Goal: Information Seeking & Learning: Learn about a topic

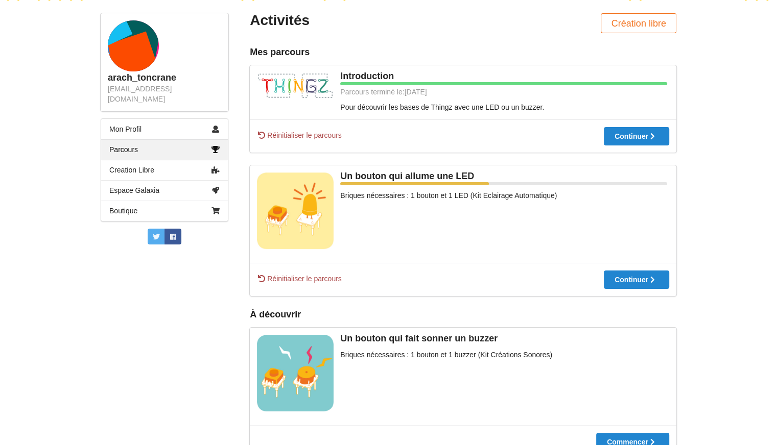
scroll to position [202, 0]
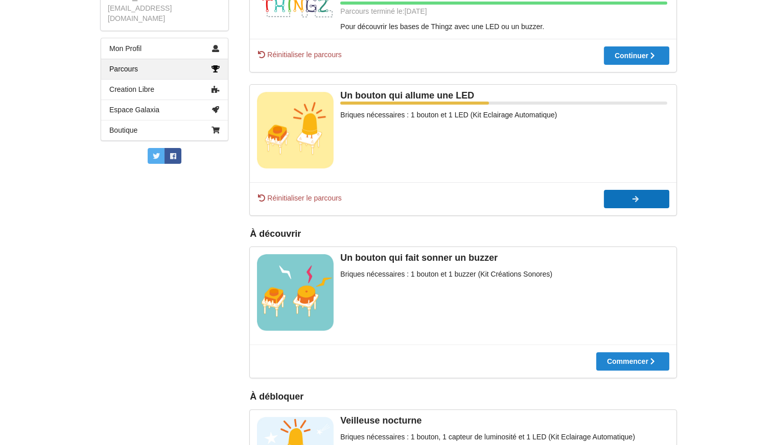
click at [641, 198] on div at bounding box center [636, 199] width 65 height 7
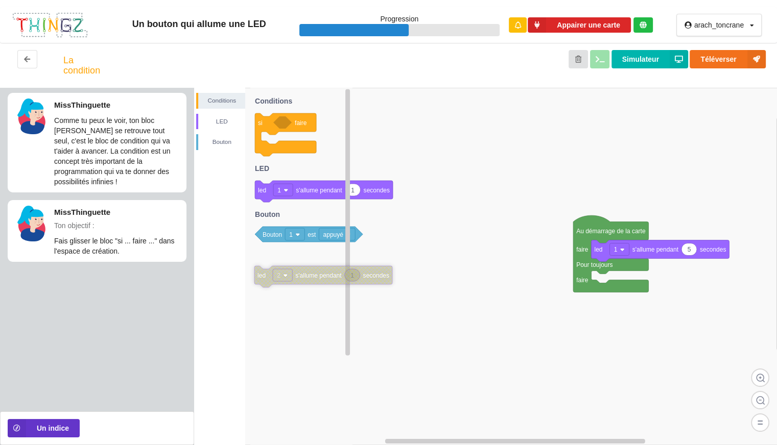
drag, startPoint x: 592, startPoint y: 395, endPoint x: 279, endPoint y: 269, distance: 336.5
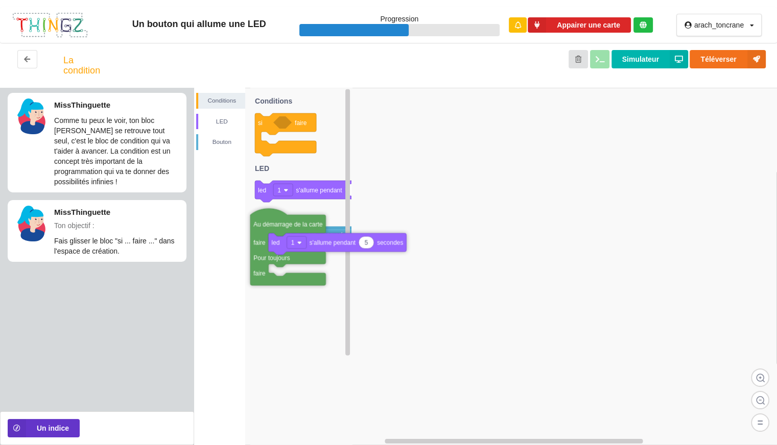
drag, startPoint x: 578, startPoint y: 229, endPoint x: 255, endPoint y: 222, distance: 322.9
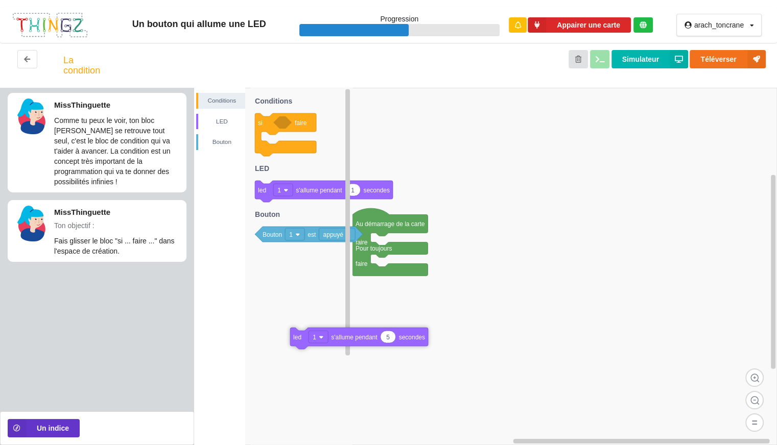
drag, startPoint x: 430, startPoint y: 247, endPoint x: 340, endPoint y: 331, distance: 122.9
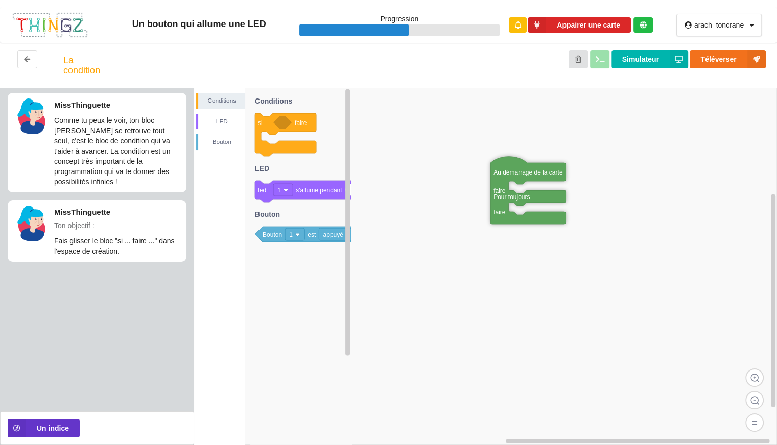
drag, startPoint x: 384, startPoint y: 228, endPoint x: 448, endPoint y: 176, distance: 82.3
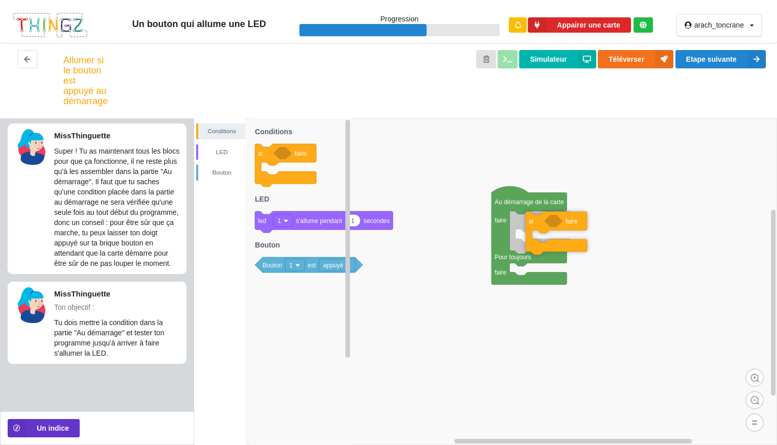
drag, startPoint x: 270, startPoint y: 125, endPoint x: 540, endPoint y: 194, distance: 279.5
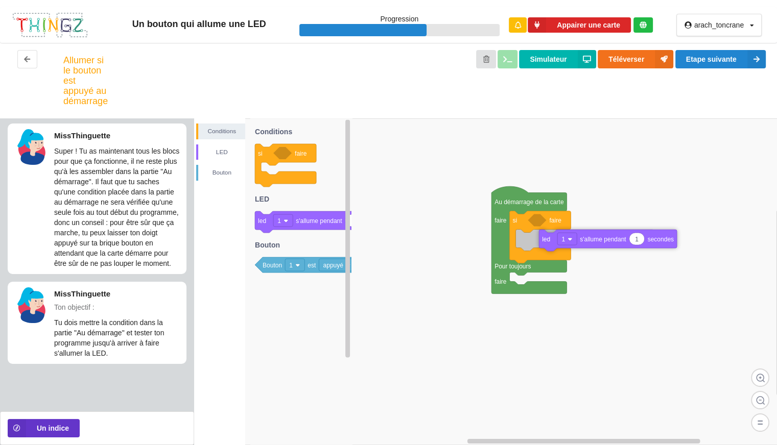
drag, startPoint x: 300, startPoint y: 221, endPoint x: 582, endPoint y: 240, distance: 282.6
click at [582, 240] on div "Conditions LED [PERSON_NAME] Au démarrage de la carte faire Pour toujours faire…" at bounding box center [485, 282] width 583 height 327
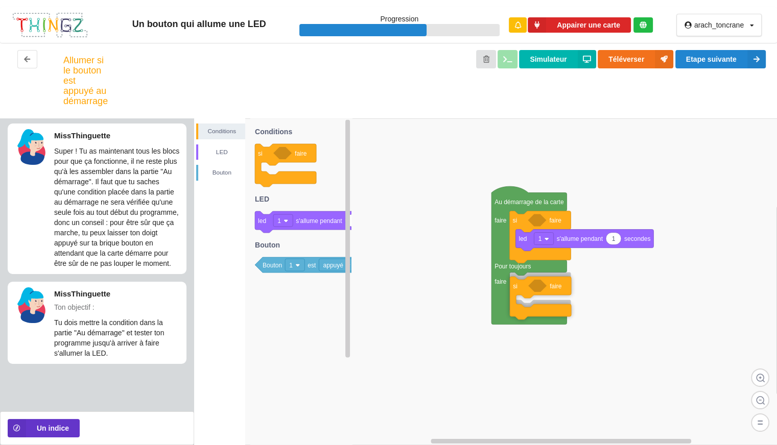
drag, startPoint x: 263, startPoint y: 152, endPoint x: 518, endPoint y: 285, distance: 287.4
click at [518, 285] on div "Conditions LED [PERSON_NAME] Au démarrage de la carte faire Pour toujours faire…" at bounding box center [485, 282] width 583 height 327
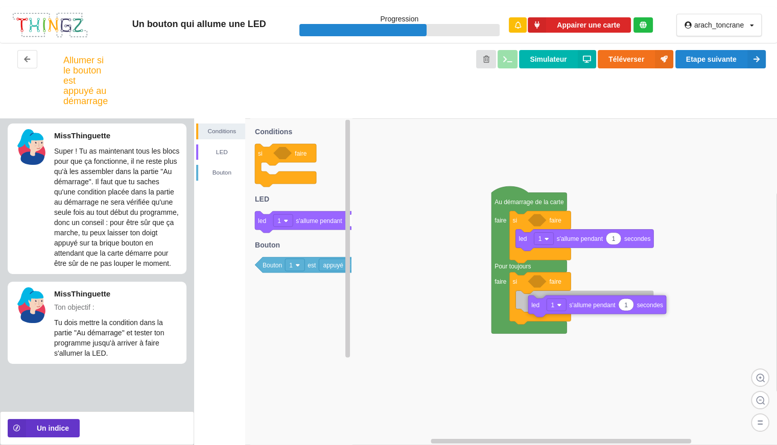
drag, startPoint x: 269, startPoint y: 223, endPoint x: 542, endPoint y: 308, distance: 286.0
click at [542, 308] on div "Conditions LED [PERSON_NAME] Au démarrage de la carte faire Pour toujours faire…" at bounding box center [485, 282] width 583 height 327
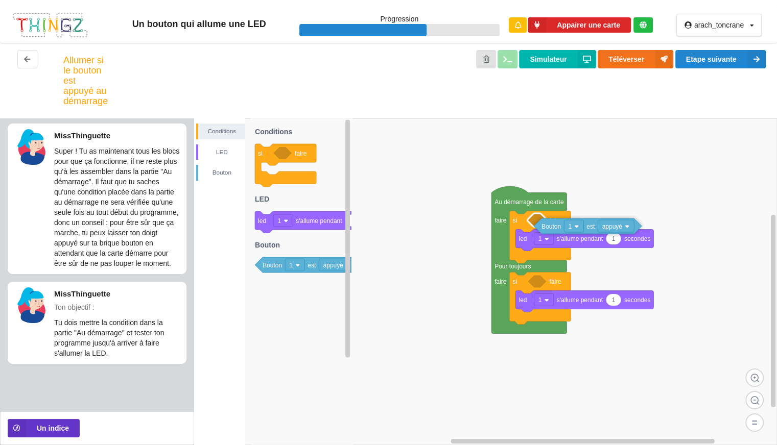
drag, startPoint x: 277, startPoint y: 267, endPoint x: 554, endPoint y: 223, distance: 280.4
click at [554, 223] on div "Conditions LED [PERSON_NAME] Au démarrage de la carte faire Pour toujours faire…" at bounding box center [485, 282] width 583 height 327
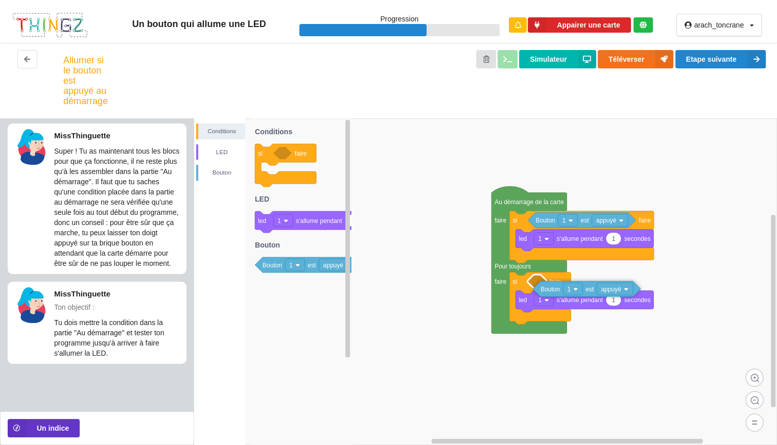
drag, startPoint x: 276, startPoint y: 268, endPoint x: 554, endPoint y: 290, distance: 278.8
click at [554, 290] on div "Conditions LED [PERSON_NAME] Au démarrage de la carte faire Pour toujours faire…" at bounding box center [485, 282] width 583 height 327
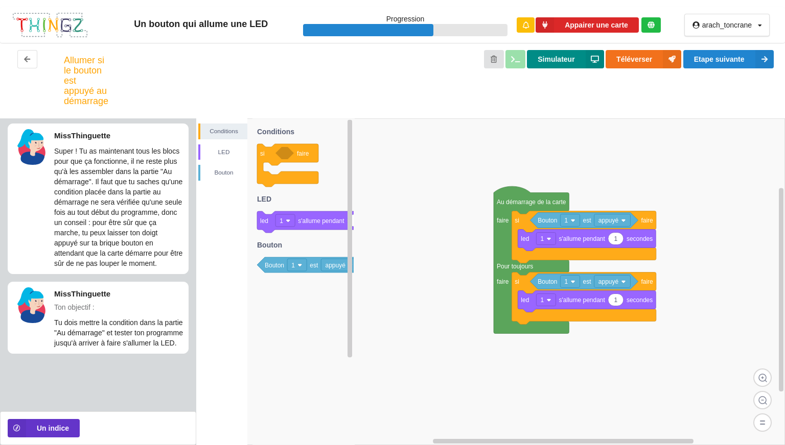
click at [544, 62] on button "Simulateur" at bounding box center [565, 59] width 77 height 18
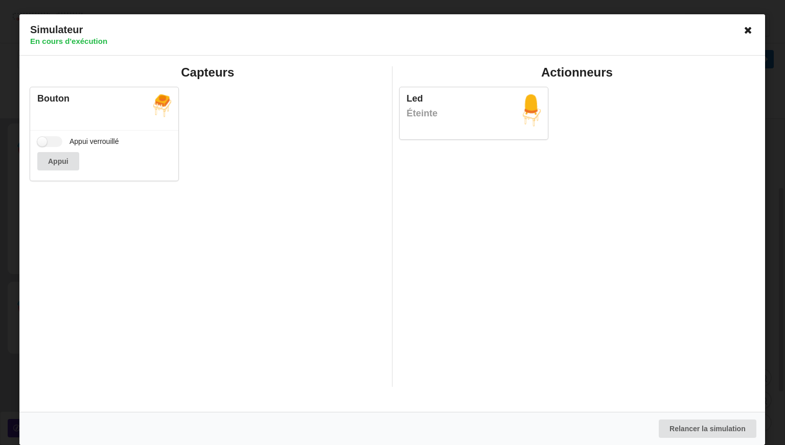
click at [742, 30] on icon at bounding box center [748, 30] width 16 height 16
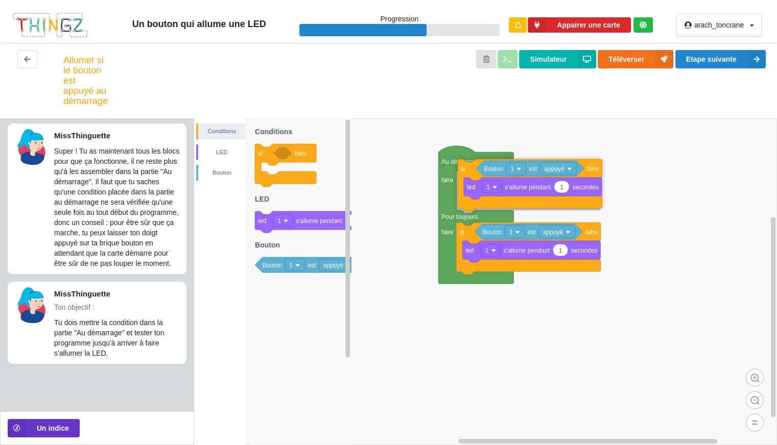
drag, startPoint x: 493, startPoint y: 213, endPoint x: 495, endPoint y: 202, distance: 10.8
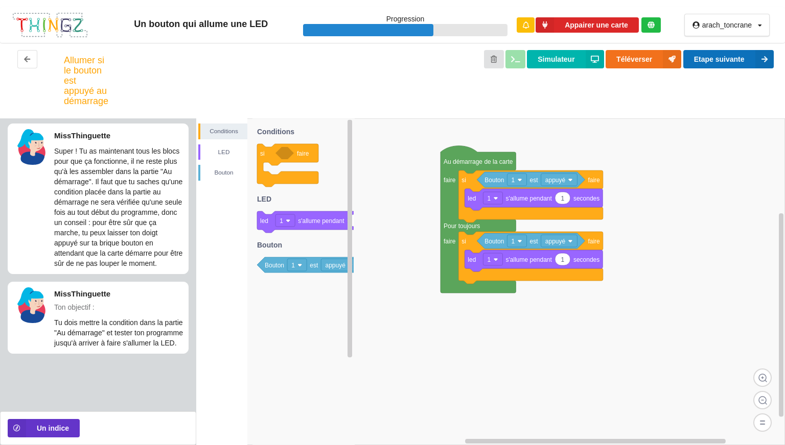
click at [723, 60] on button "Etape suivante" at bounding box center [728, 59] width 90 height 18
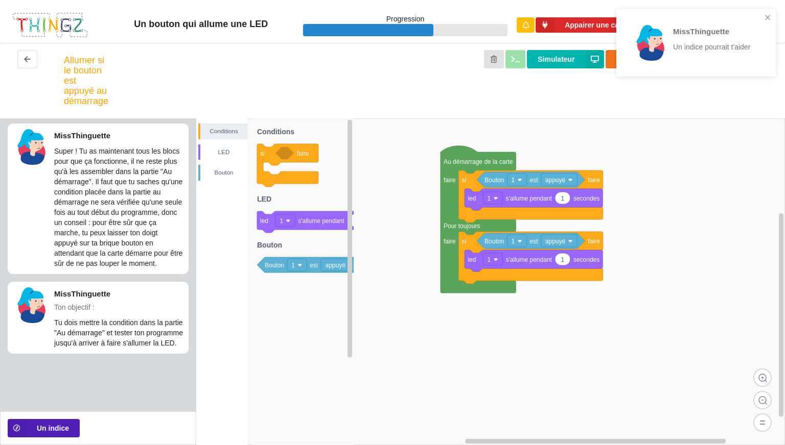
click at [68, 425] on button "Un indice" at bounding box center [44, 428] width 72 height 18
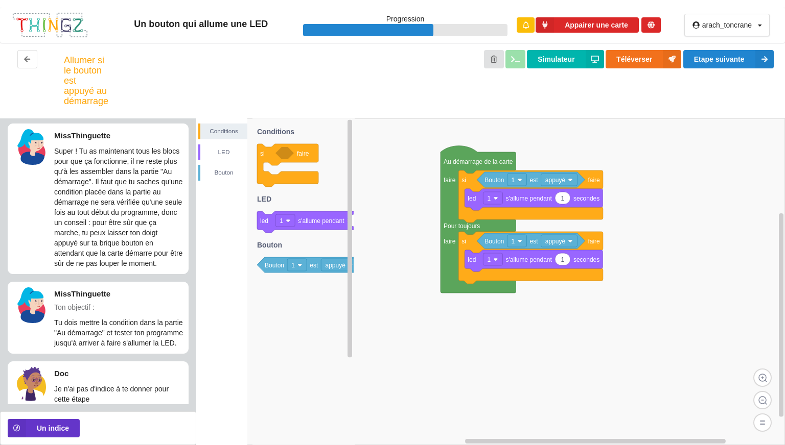
scroll to position [38, 0]
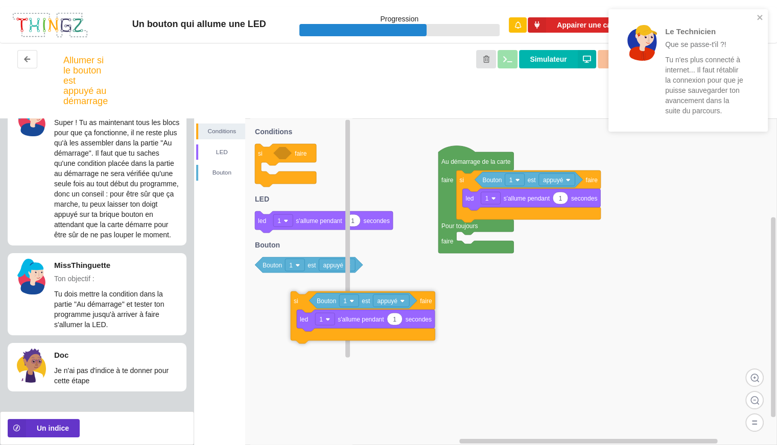
drag, startPoint x: 468, startPoint y: 248, endPoint x: 300, endPoint y: 305, distance: 176.9
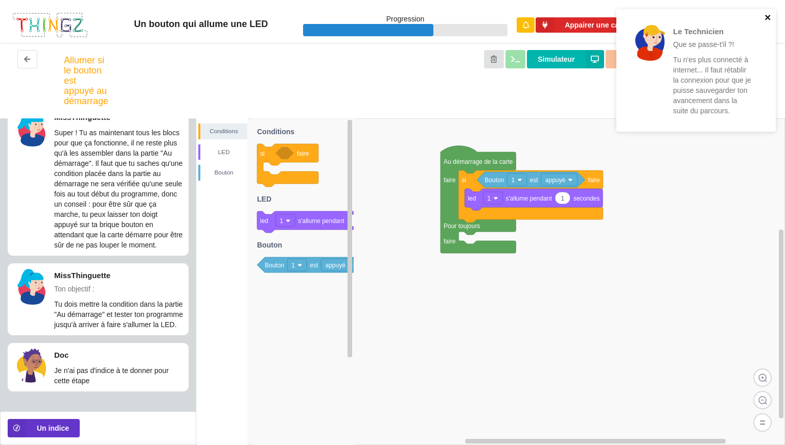
click at [768, 13] on icon "close" at bounding box center [767, 17] width 7 height 8
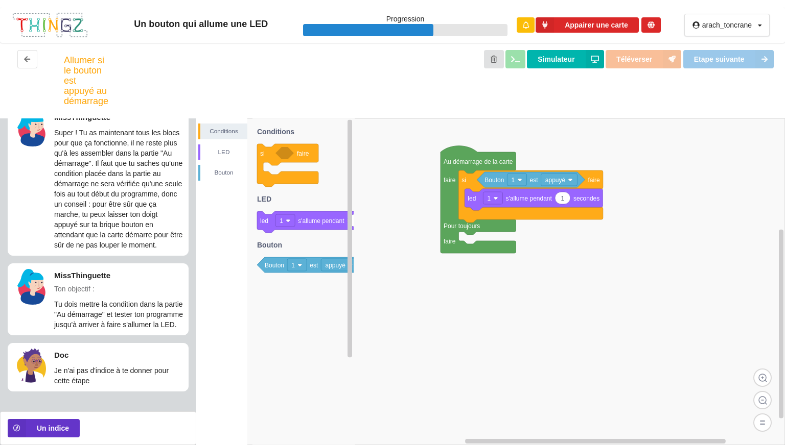
click at [708, 59] on span "Etape suivante" at bounding box center [729, 59] width 92 height 8
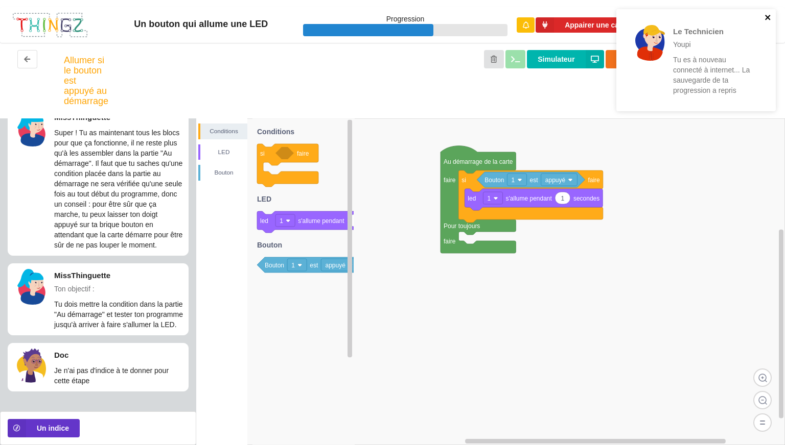
click at [767, 13] on icon "close" at bounding box center [767, 17] width 7 height 8
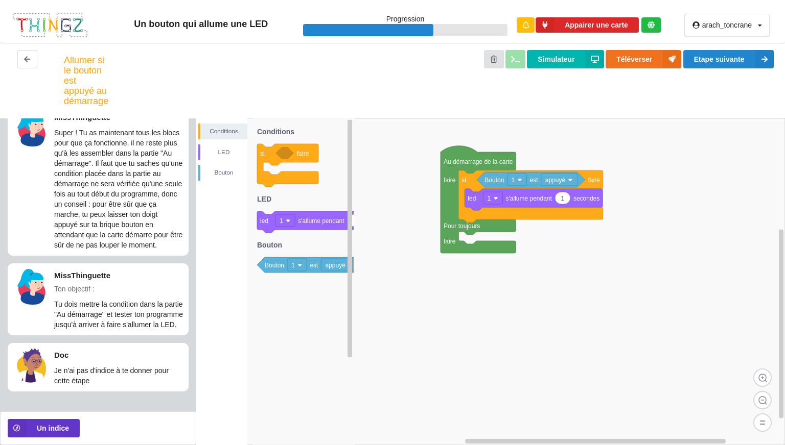
click at [756, 61] on div "Le Technicien Youpi Tu es à nouveau connecté à internet... La sauvegarde de ta …" at bounding box center [695, 63] width 163 height 113
click at [770, 59] on icon at bounding box center [764, 59] width 18 height 18
click at [761, 57] on icon at bounding box center [764, 59] width 18 height 18
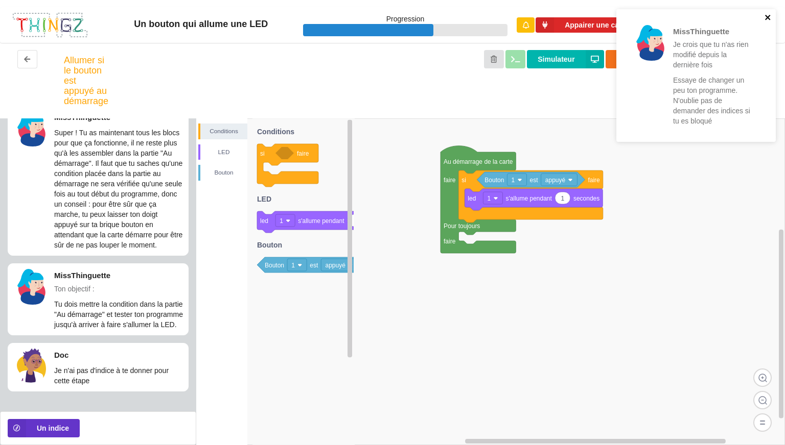
click at [765, 21] on button "close" at bounding box center [767, 18] width 7 height 10
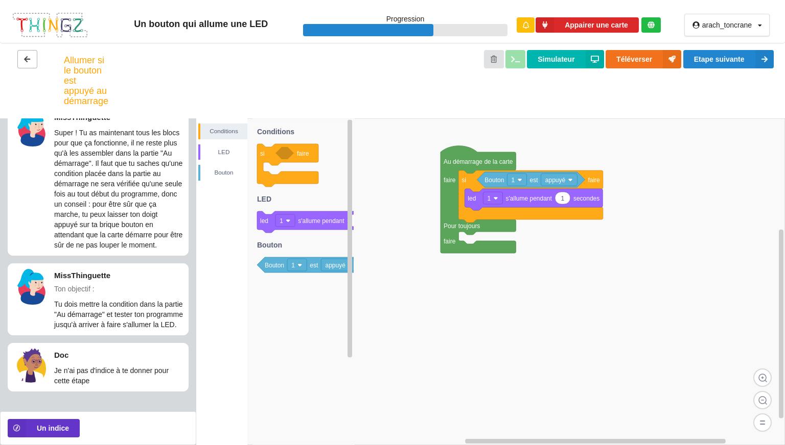
click at [28, 60] on icon at bounding box center [27, 59] width 9 height 6
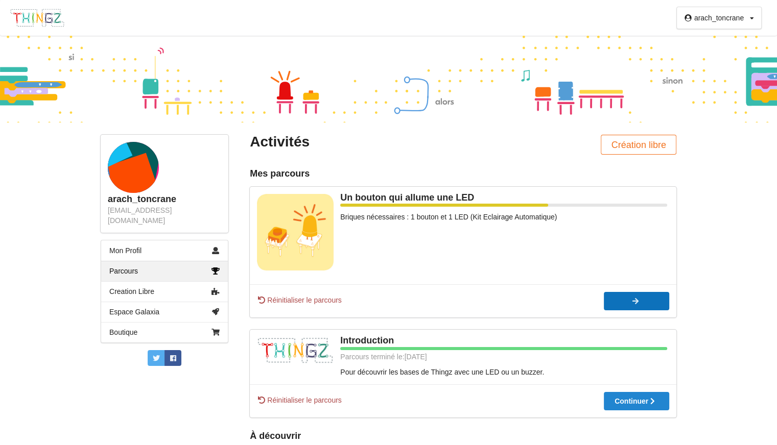
click at [628, 303] on div at bounding box center [636, 301] width 65 height 7
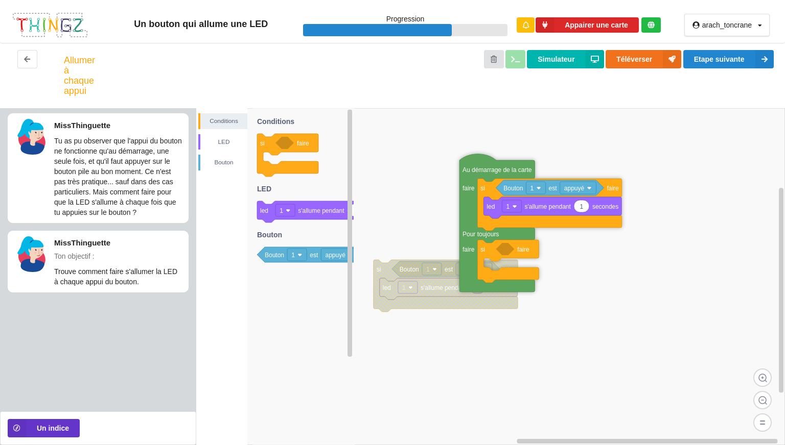
drag, startPoint x: 378, startPoint y: 189, endPoint x: 492, endPoint y: 164, distance: 117.0
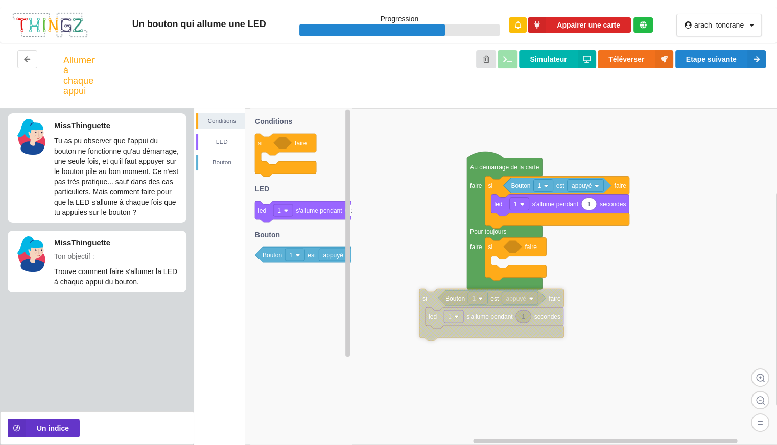
drag, startPoint x: 384, startPoint y: 272, endPoint x: 355, endPoint y: 293, distance: 36.0
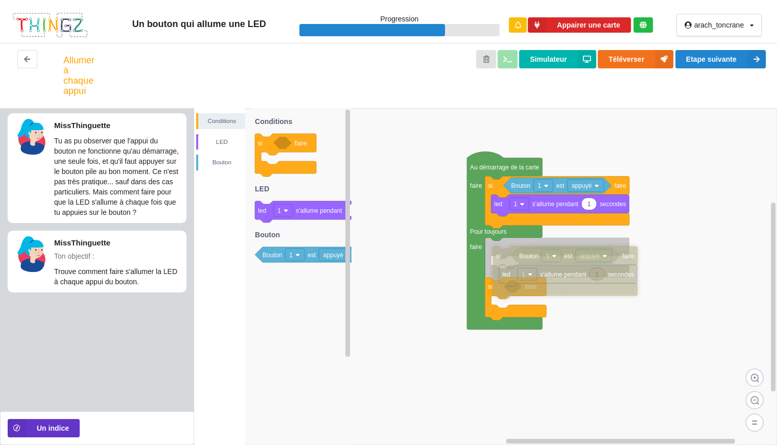
drag, startPoint x: 355, startPoint y: 293, endPoint x: 506, endPoint y: 259, distance: 154.9
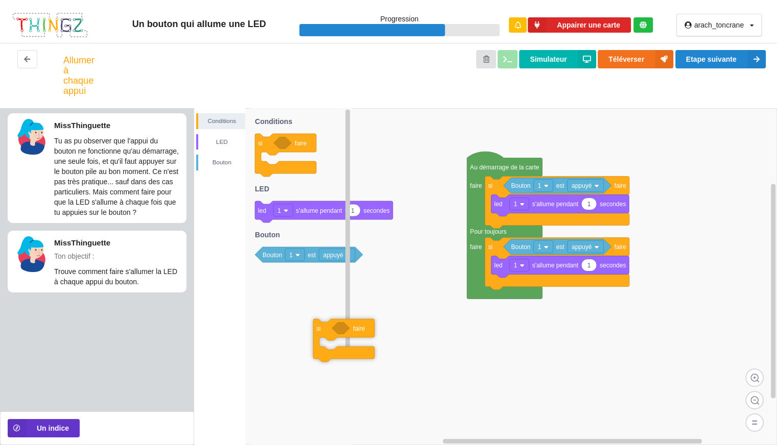
drag, startPoint x: 503, startPoint y: 295, endPoint x: 326, endPoint y: 327, distance: 179.7
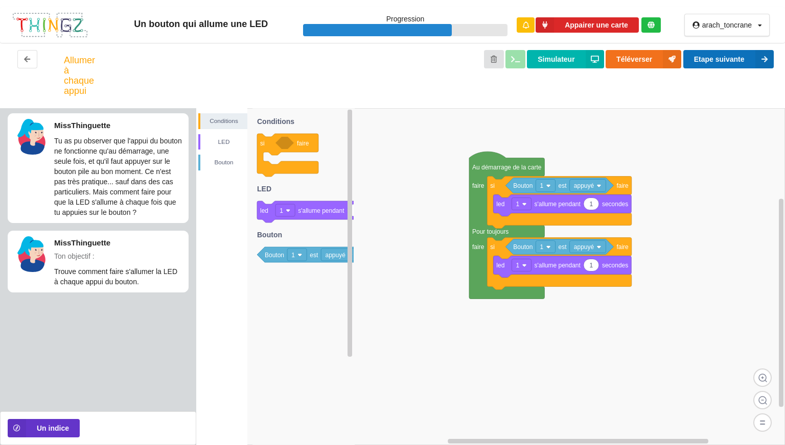
click at [717, 58] on button "Etape suivante" at bounding box center [728, 59] width 90 height 18
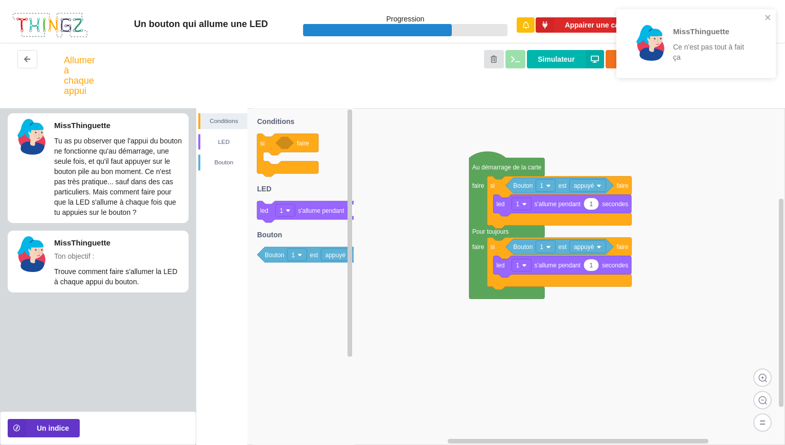
click at [717, 58] on div "Un bouton qui allume une LED Progression Appairer une carte arach_toncrane Prof…" at bounding box center [392, 222] width 785 height 445
click at [529, 377] on rect at bounding box center [490, 276] width 589 height 337
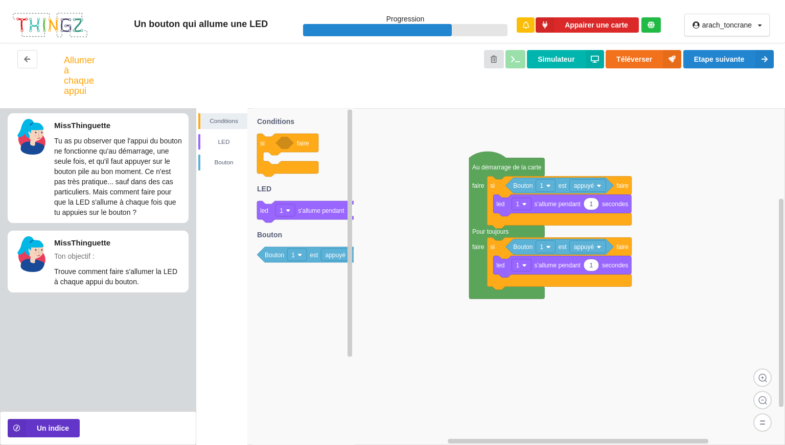
click at [427, 182] on rect at bounding box center [490, 276] width 589 height 337
click at [709, 62] on button "Etape suivante" at bounding box center [728, 59] width 90 height 18
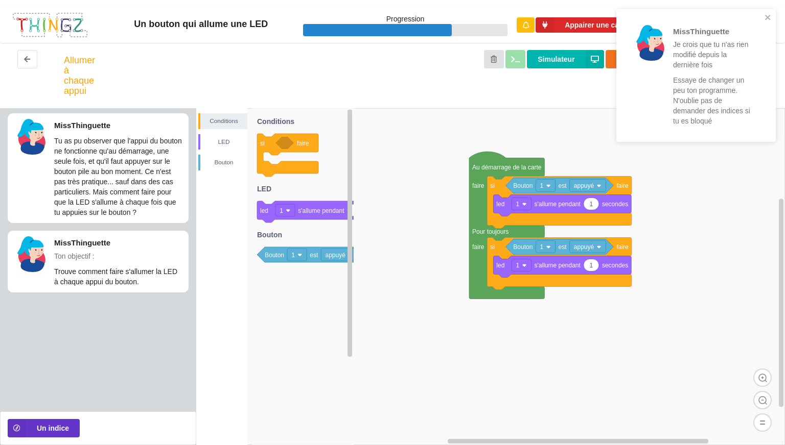
click at [764, 23] on div "MissThinguette Je crois que tu n'as rien modifié depuis la dernière fois Essaye…" at bounding box center [692, 75] width 144 height 125
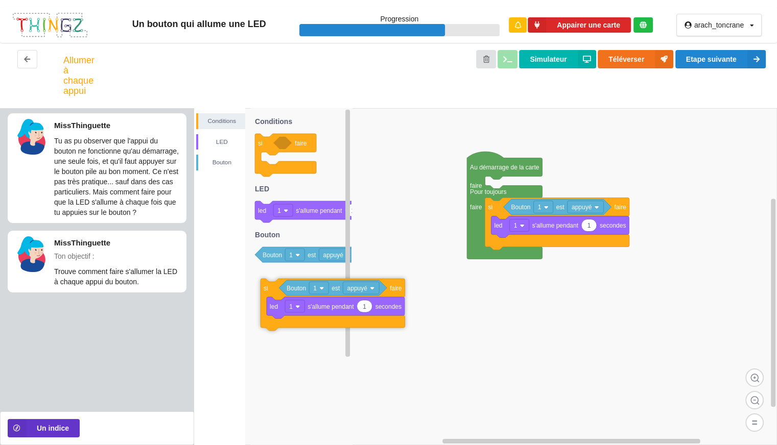
drag, startPoint x: 500, startPoint y: 189, endPoint x: 275, endPoint y: 291, distance: 246.9
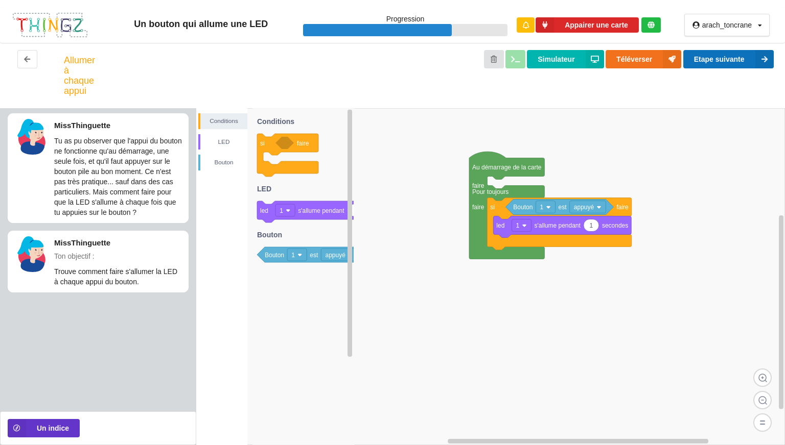
click at [723, 58] on button "Etape suivante" at bounding box center [728, 59] width 90 height 18
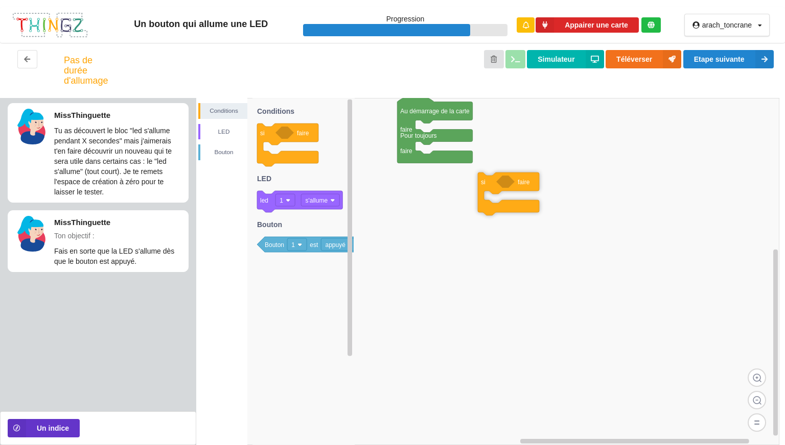
drag, startPoint x: 270, startPoint y: 139, endPoint x: 442, endPoint y: 217, distance: 188.9
click at [442, 217] on div "Conditions LED [PERSON_NAME] Au démarrage de la carte faire Pour toujours faire…" at bounding box center [490, 271] width 589 height 347
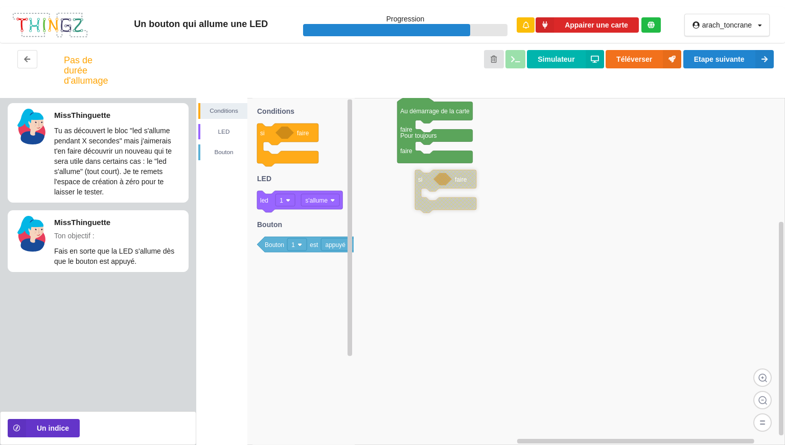
drag, startPoint x: 438, startPoint y: 214, endPoint x: 427, endPoint y: 138, distance: 75.9
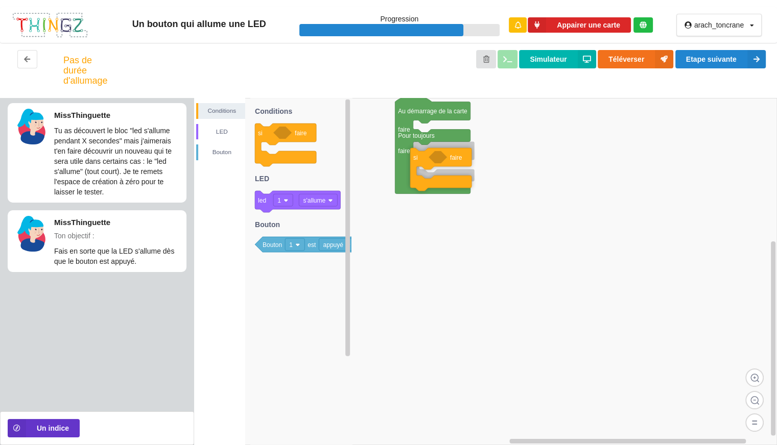
drag, startPoint x: 423, startPoint y: 130, endPoint x: 420, endPoint y: 157, distance: 27.8
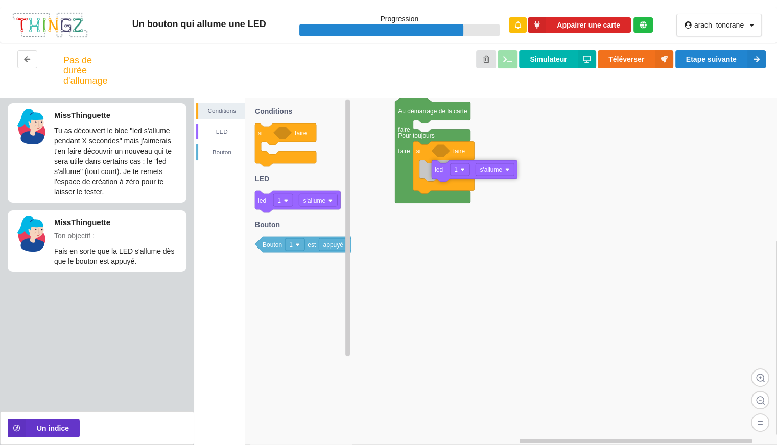
drag, startPoint x: 263, startPoint y: 205, endPoint x: 439, endPoint y: 174, distance: 179.4
click at [439, 174] on div "Conditions LED [PERSON_NAME] Au démarrage de la carte faire Pour toujours faire…" at bounding box center [485, 271] width 583 height 347
drag, startPoint x: 279, startPoint y: 247, endPoint x: 456, endPoint y: 152, distance: 200.0
click at [456, 152] on div "Conditions LED [PERSON_NAME] Au démarrage de la carte faire Pour toujours faire…" at bounding box center [485, 271] width 583 height 347
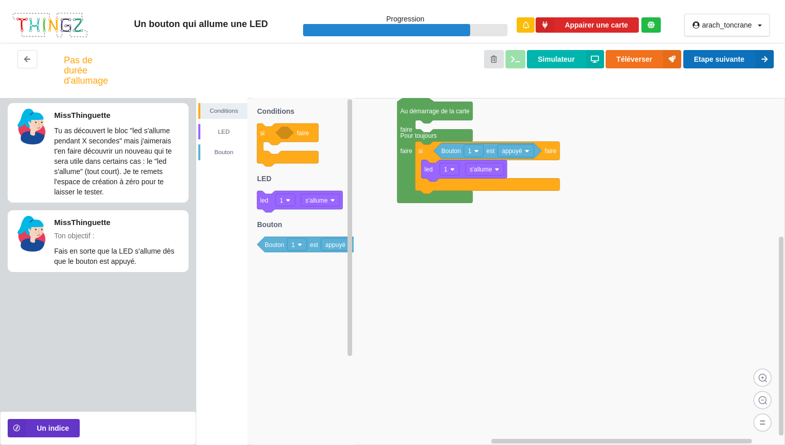
click at [758, 57] on icon at bounding box center [764, 59] width 18 height 18
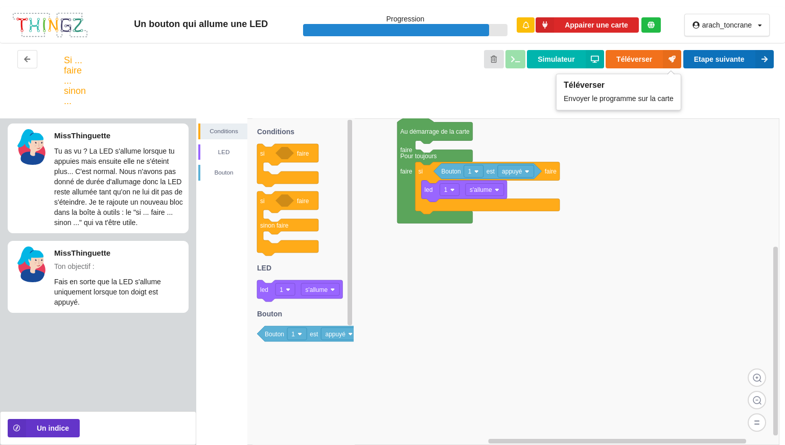
click at [718, 52] on button "Etape suivante" at bounding box center [728, 59] width 90 height 18
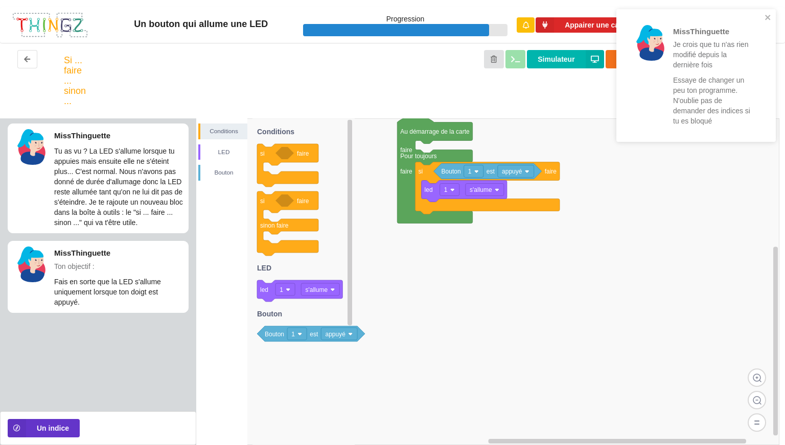
click at [275, 176] on icon at bounding box center [287, 165] width 61 height 43
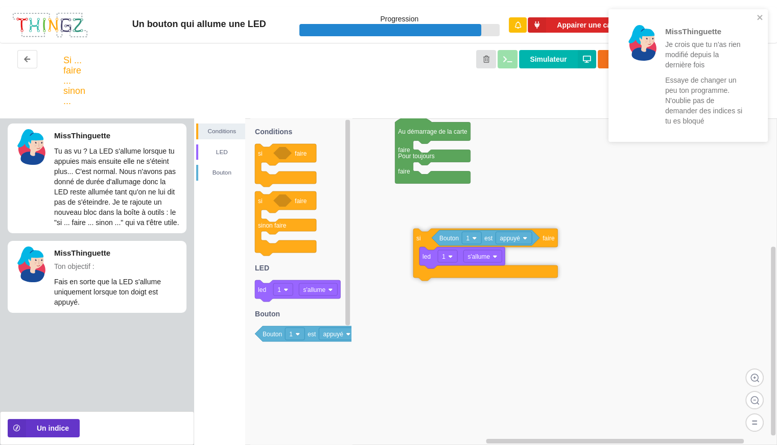
drag, startPoint x: 427, startPoint y: 173, endPoint x: 417, endPoint y: 237, distance: 64.7
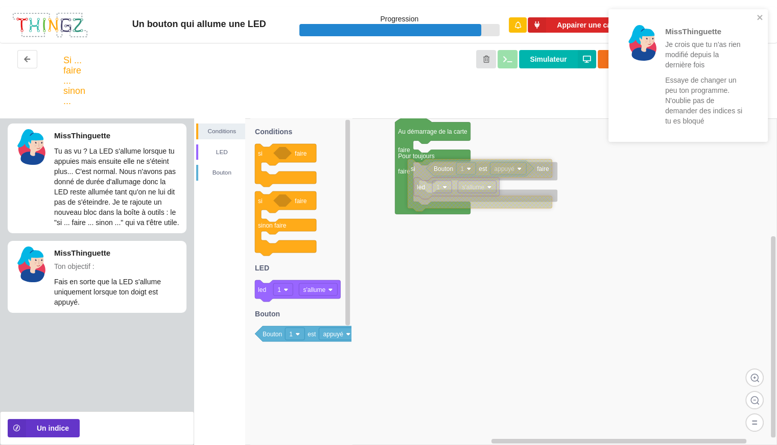
drag, startPoint x: 417, startPoint y: 237, endPoint x: 421, endPoint y: 171, distance: 66.6
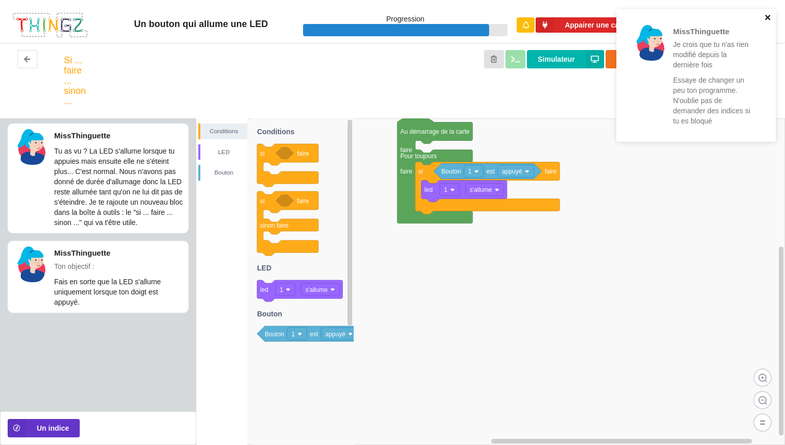
click at [767, 18] on icon "close" at bounding box center [767, 17] width 7 height 8
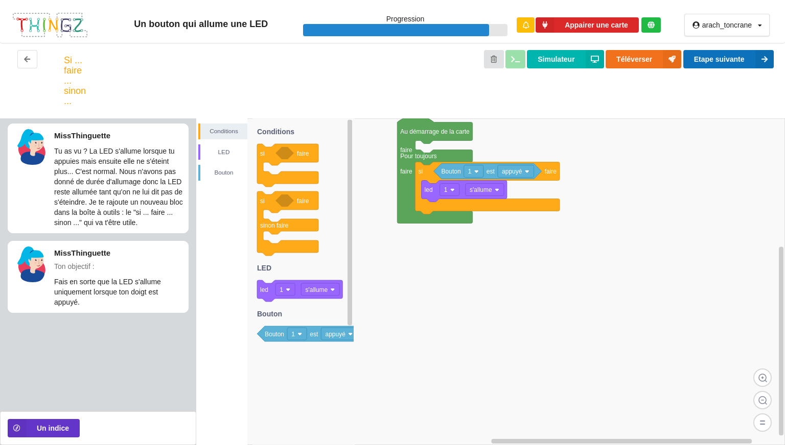
click at [734, 54] on button "Etape suivante" at bounding box center [728, 59] width 90 height 18
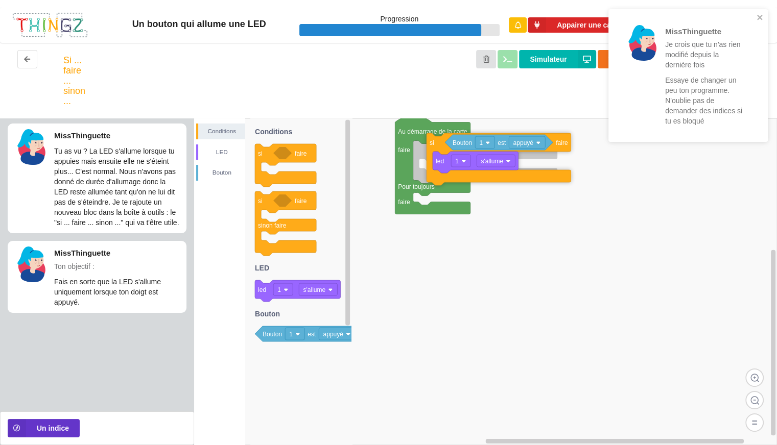
drag, startPoint x: 428, startPoint y: 181, endPoint x: 441, endPoint y: 153, distance: 31.5
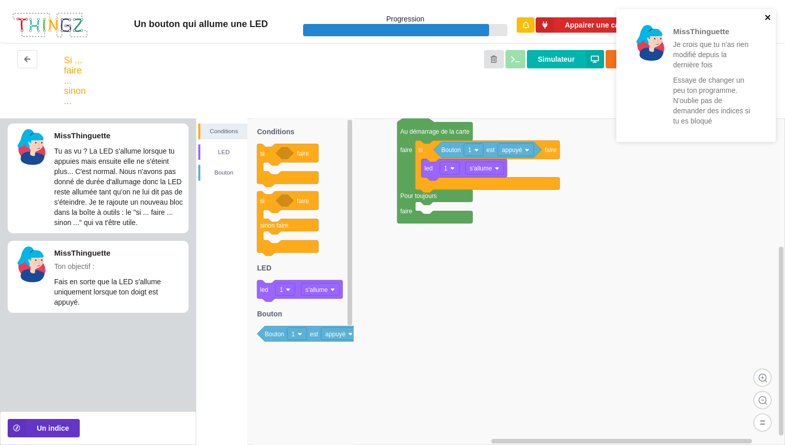
click at [770, 20] on icon "close" at bounding box center [767, 17] width 7 height 8
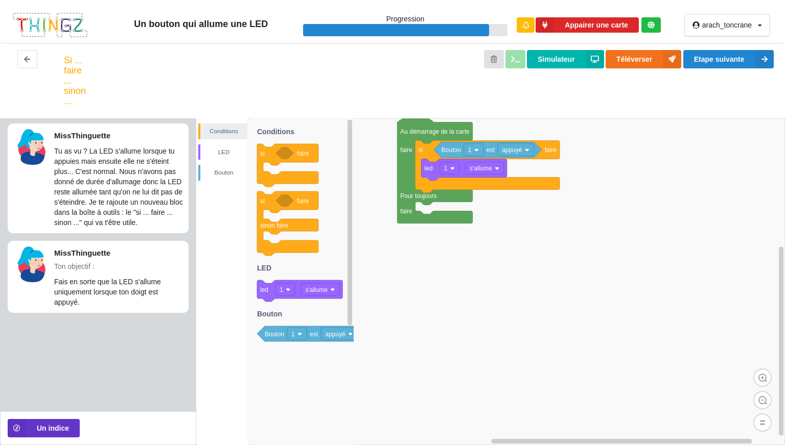
click at [738, 51] on div "Un bouton qui allume une LED Progression Appairer une carte arach_toncrane Prof…" at bounding box center [392, 222] width 785 height 445
click at [739, 56] on button "Etape suivante" at bounding box center [728, 59] width 90 height 18
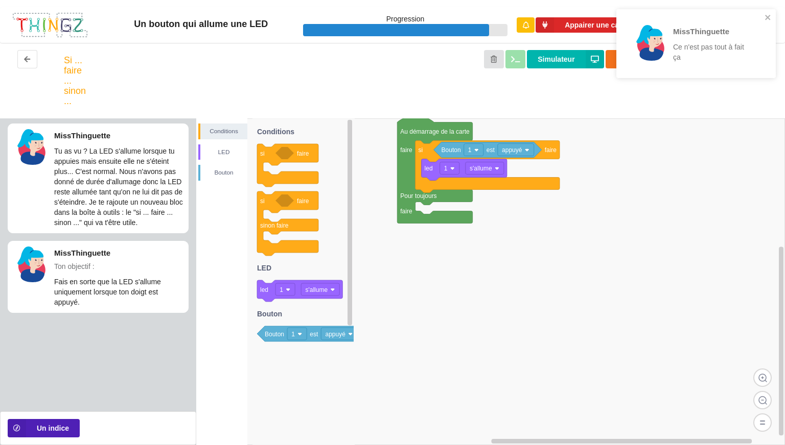
click at [54, 427] on button "Un indice" at bounding box center [44, 428] width 72 height 18
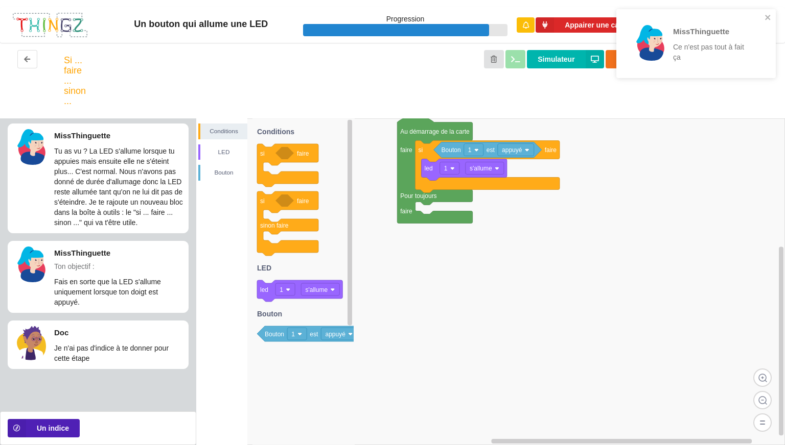
click at [54, 427] on button "Un indice" at bounding box center [44, 428] width 72 height 18
click at [499, 203] on rect at bounding box center [490, 282] width 589 height 327
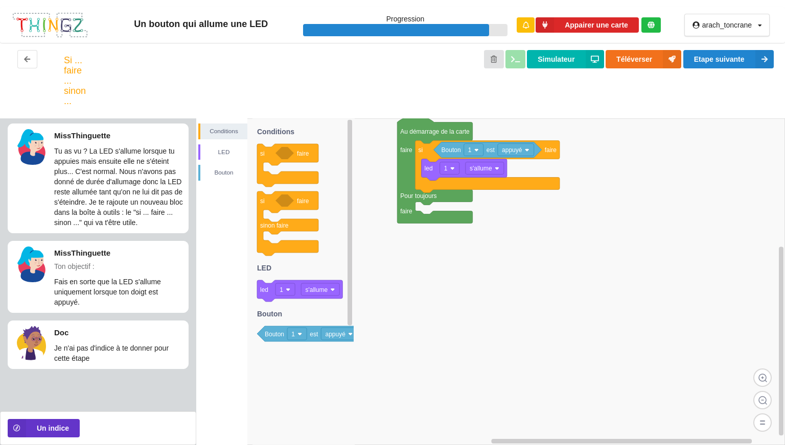
click at [465, 228] on rect at bounding box center [490, 282] width 589 height 327
click at [268, 158] on icon at bounding box center [287, 165] width 61 height 43
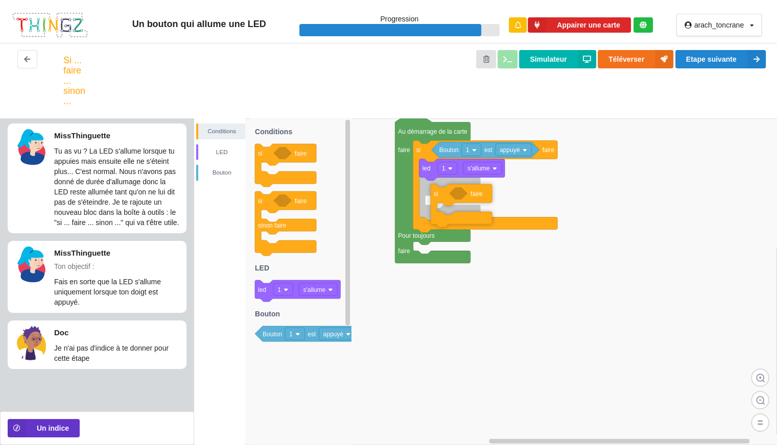
drag, startPoint x: 268, startPoint y: 158, endPoint x: 435, endPoint y: 199, distance: 171.4
click at [435, 199] on div "Conditions LED [PERSON_NAME] Au démarrage de la carte faire Pour toujours faire…" at bounding box center [485, 282] width 583 height 327
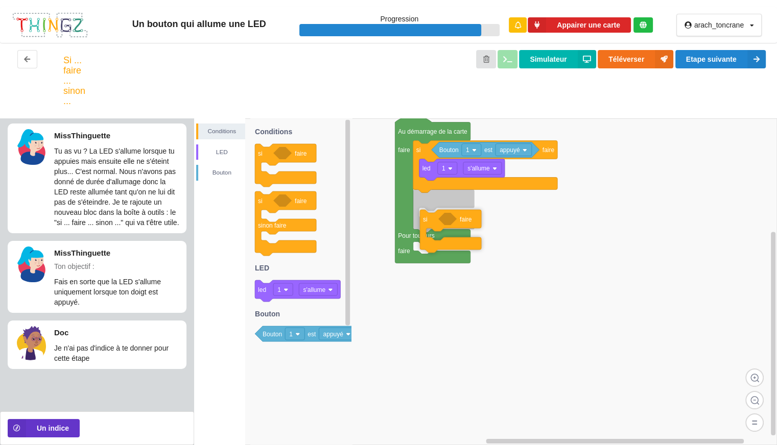
drag, startPoint x: 429, startPoint y: 185, endPoint x: 429, endPoint y: 217, distance: 31.7
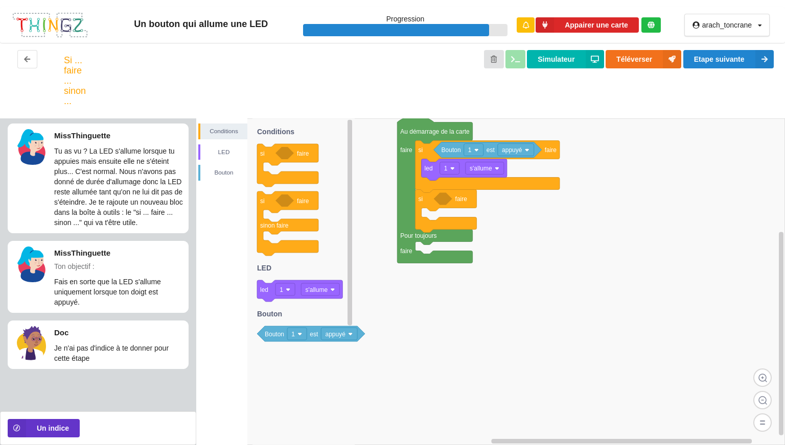
click at [343, 334] on text "appuyé" at bounding box center [335, 334] width 20 height 7
click at [368, 309] on rect at bounding box center [490, 282] width 589 height 327
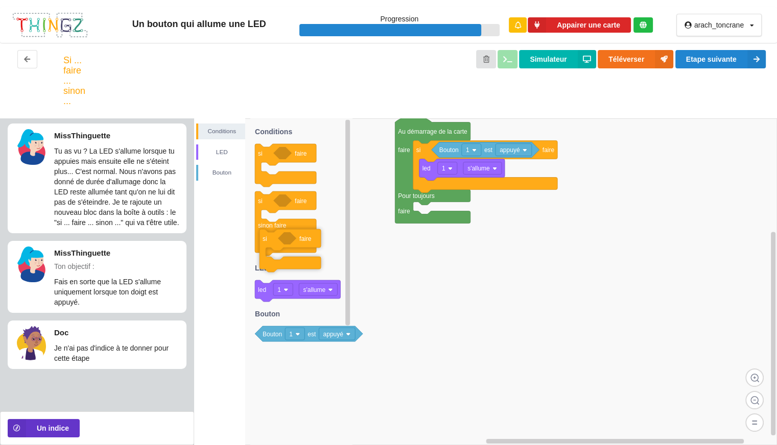
drag, startPoint x: 425, startPoint y: 207, endPoint x: 266, endPoint y: 270, distance: 171.0
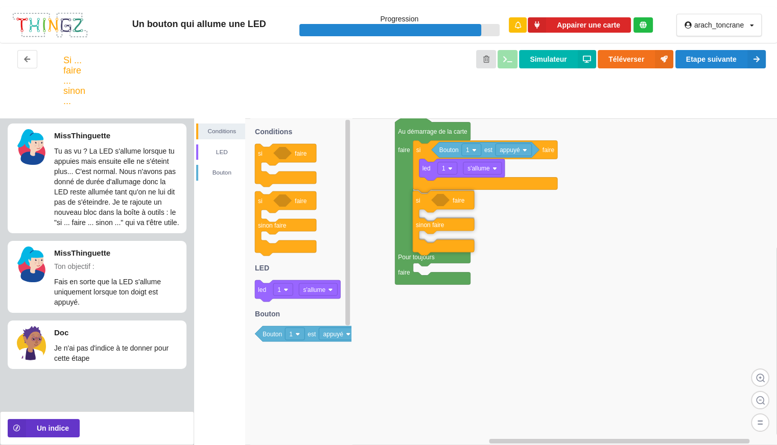
drag, startPoint x: 270, startPoint y: 202, endPoint x: 433, endPoint y: 202, distance: 163.0
click at [433, 202] on div "Conditions LED [PERSON_NAME] Au démarrage de la carte faire Pour toujours faire…" at bounding box center [485, 282] width 583 height 327
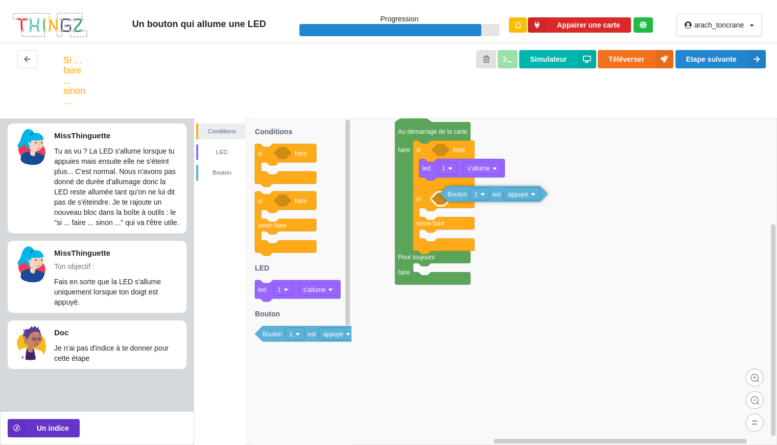
drag, startPoint x: 456, startPoint y: 149, endPoint x: 462, endPoint y: 195, distance: 46.4
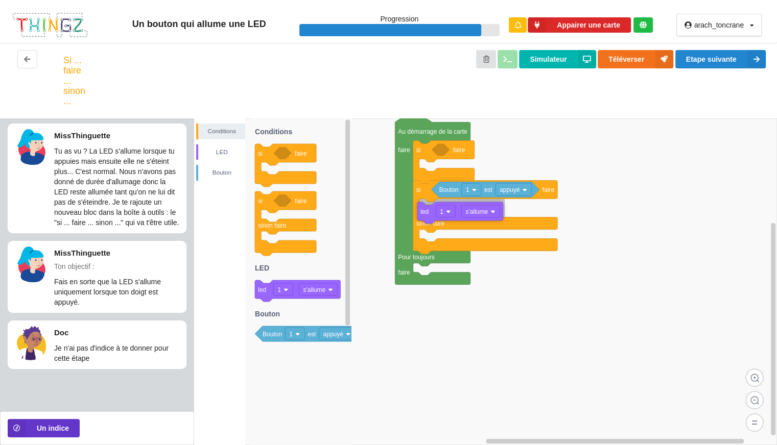
drag, startPoint x: 429, startPoint y: 174, endPoint x: 429, endPoint y: 216, distance: 41.9
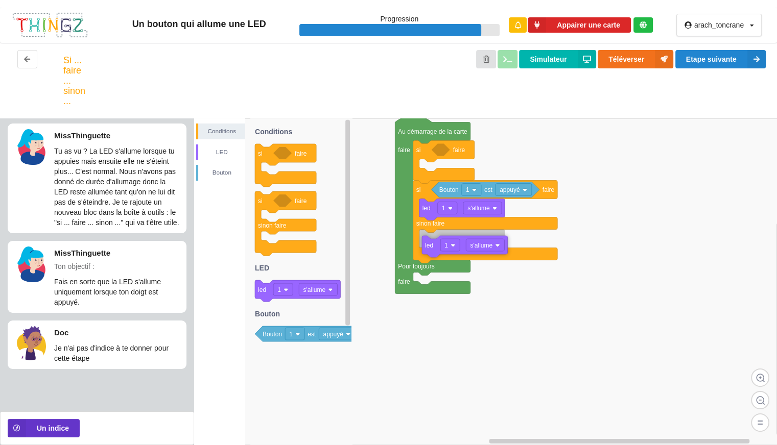
drag, startPoint x: 270, startPoint y: 293, endPoint x: 437, endPoint y: 248, distance: 172.9
click at [437, 248] on div "Conditions LED [PERSON_NAME] Au démarrage de la carte faire Pour toujours faire…" at bounding box center [485, 282] width 583 height 327
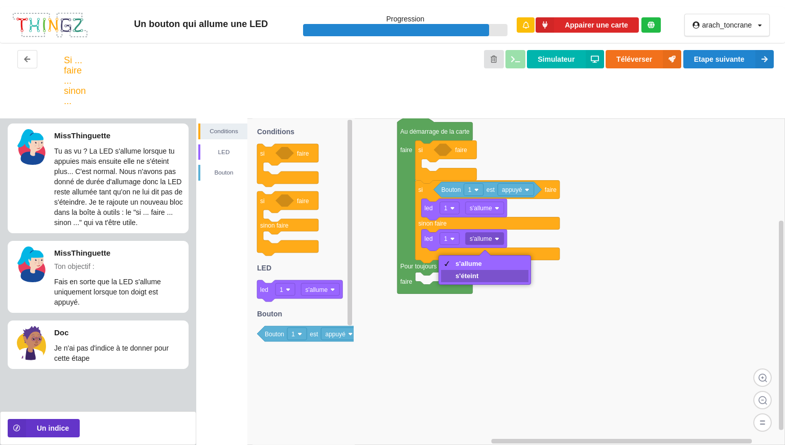
click at [475, 279] on div "s'éteint" at bounding box center [468, 276] width 27 height 8
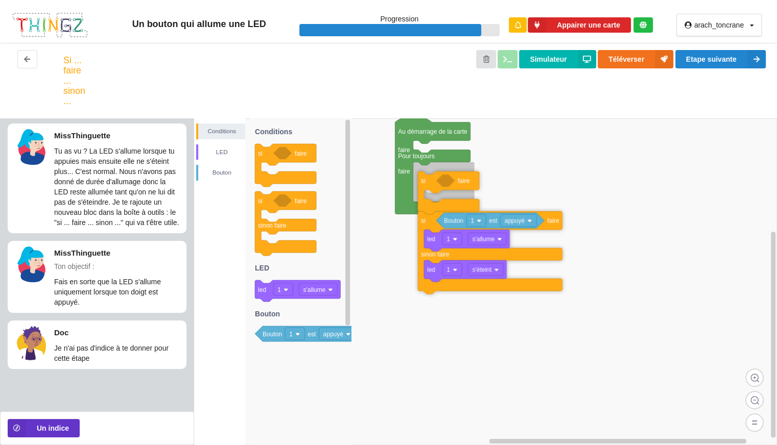
drag, startPoint x: 433, startPoint y: 153, endPoint x: 438, endPoint y: 185, distance: 32.5
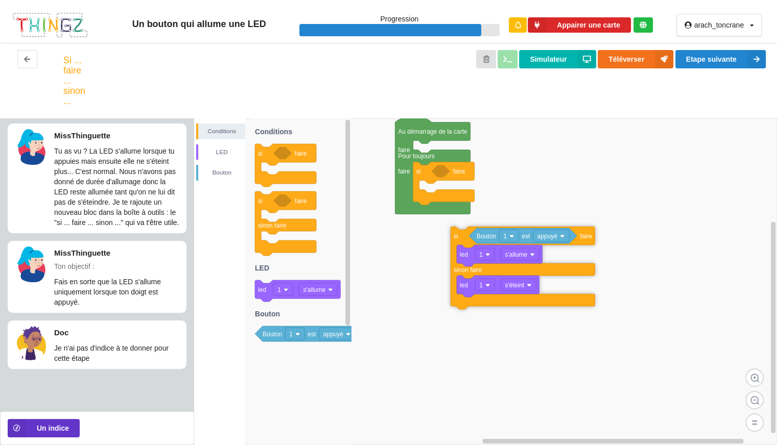
drag, startPoint x: 421, startPoint y: 213, endPoint x: 459, endPoint y: 238, distance: 44.6
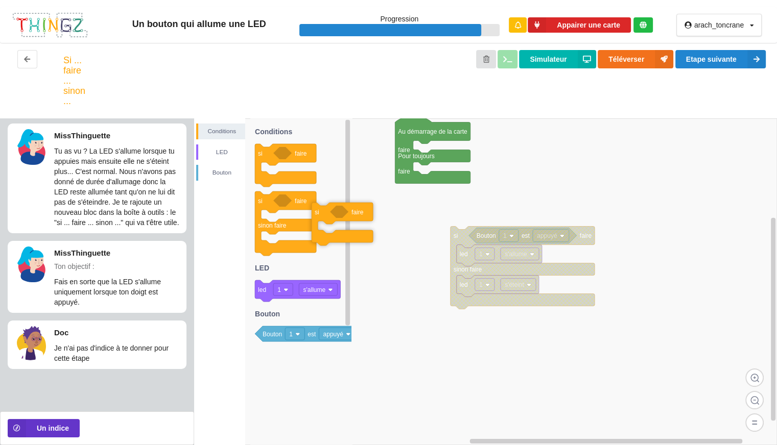
drag, startPoint x: 429, startPoint y: 179, endPoint x: 327, endPoint y: 219, distance: 109.2
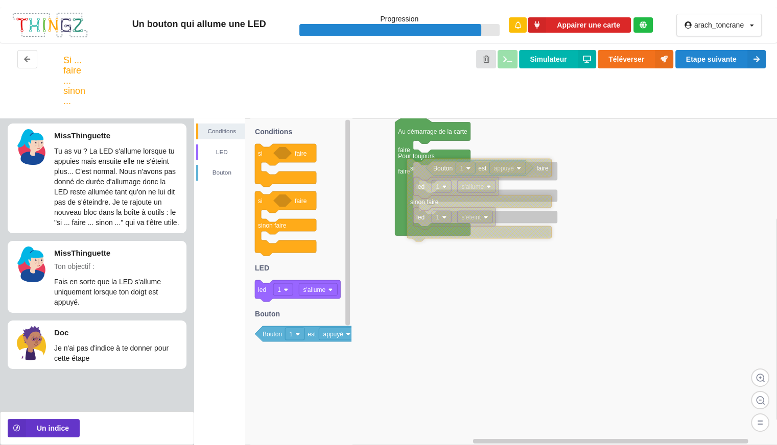
drag, startPoint x: 455, startPoint y: 234, endPoint x: 411, endPoint y: 166, distance: 80.9
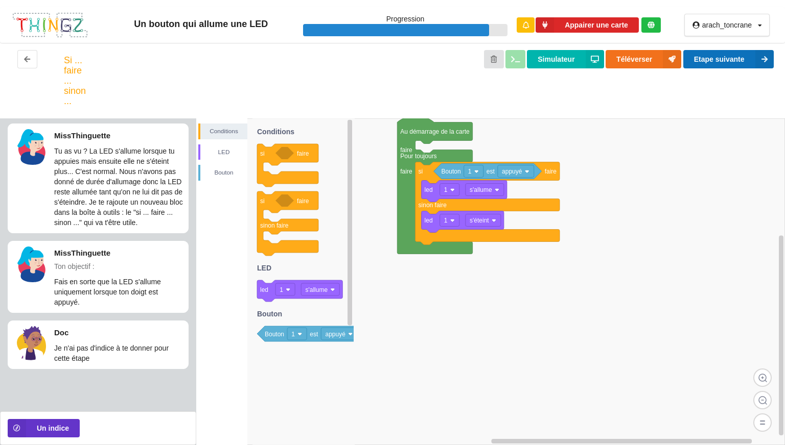
click at [699, 56] on button "Etape suivante" at bounding box center [728, 59] width 90 height 18
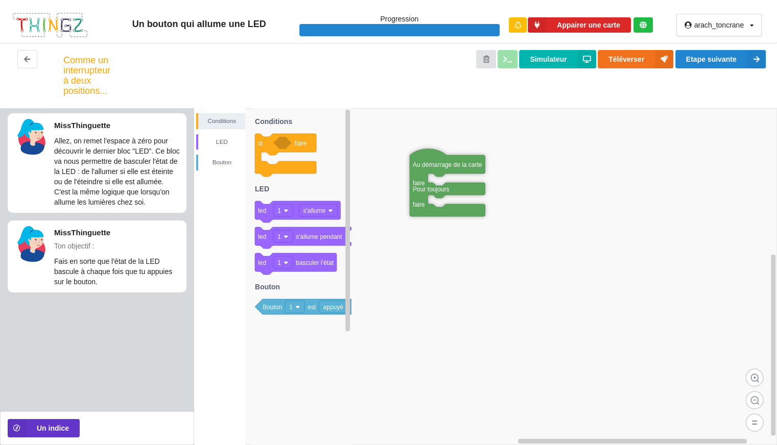
drag, startPoint x: 418, startPoint y: 123, endPoint x: 435, endPoint y: 173, distance: 52.2
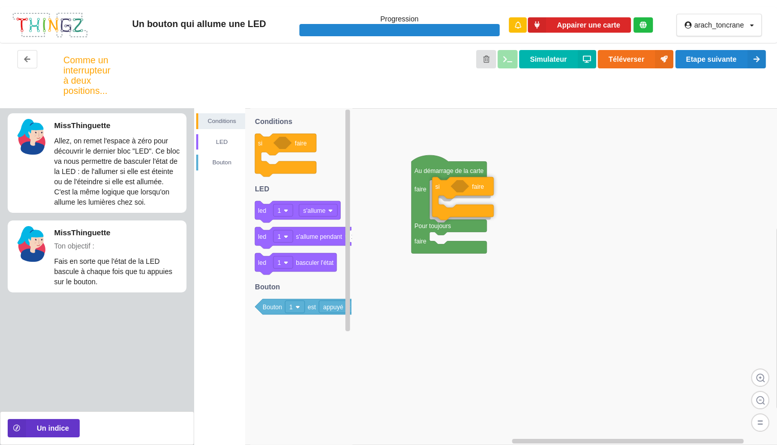
drag, startPoint x: 270, startPoint y: 144, endPoint x: 447, endPoint y: 187, distance: 182.5
click at [447, 187] on div "Conditions LED [PERSON_NAME] Au démarrage de la carte faire Pour toujours faire…" at bounding box center [485, 276] width 583 height 337
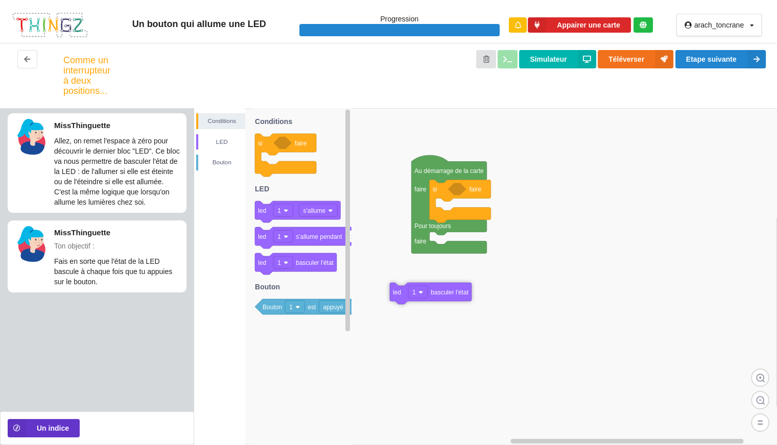
drag, startPoint x: 300, startPoint y: 266, endPoint x: 404, endPoint y: 303, distance: 109.6
click at [404, 303] on div "Conditions LED [PERSON_NAME] Au démarrage de la carte faire Pour toujours faire…" at bounding box center [485, 276] width 583 height 337
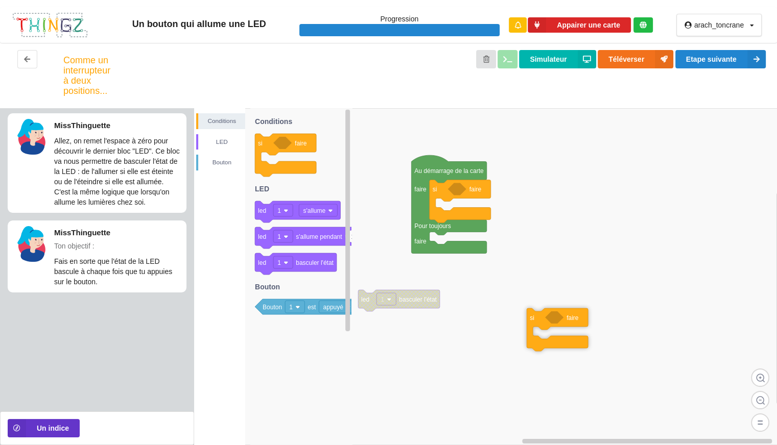
drag, startPoint x: 272, startPoint y: 149, endPoint x: 544, endPoint y: 319, distance: 320.9
click at [544, 319] on div "Conditions LED [PERSON_NAME] Au démarrage de la carte faire Pour toujours faire…" at bounding box center [485, 276] width 583 height 337
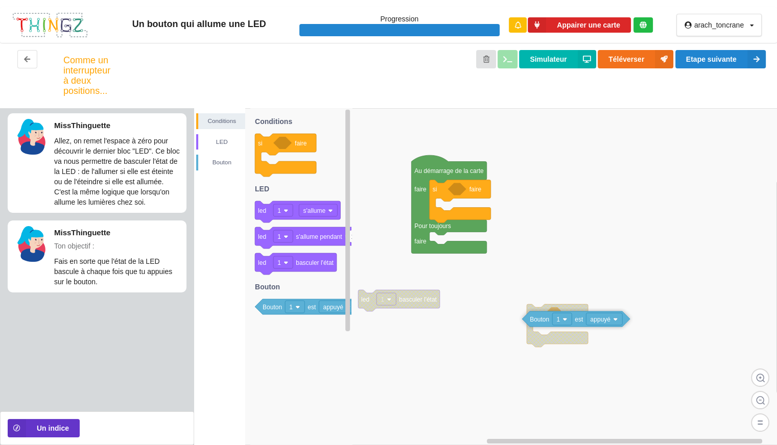
drag, startPoint x: 271, startPoint y: 311, endPoint x: 542, endPoint y: 323, distance: 270.5
click at [542, 323] on div "Conditions LED [PERSON_NAME] Au démarrage de la carte faire Pour toujours faire…" at bounding box center [485, 276] width 583 height 337
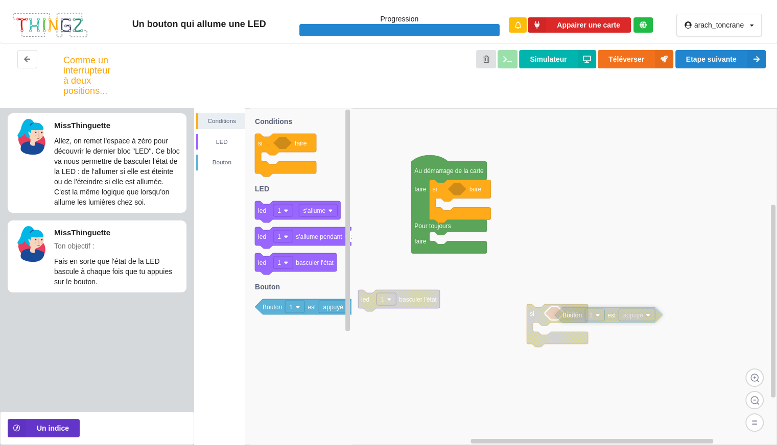
drag, startPoint x: 542, startPoint y: 323, endPoint x: 570, endPoint y: 319, distance: 28.4
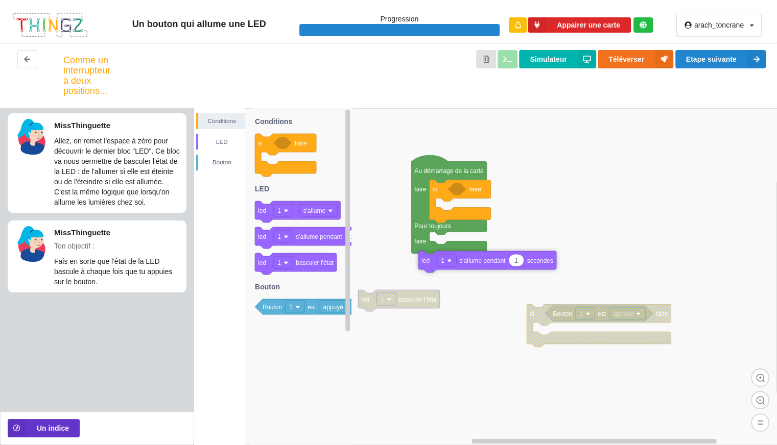
drag, startPoint x: 267, startPoint y: 238, endPoint x: 422, endPoint y: 262, distance: 157.2
click at [422, 262] on div "Conditions LED [PERSON_NAME] Au démarrage de la carte faire Pour toujours faire…" at bounding box center [485, 276] width 583 height 337
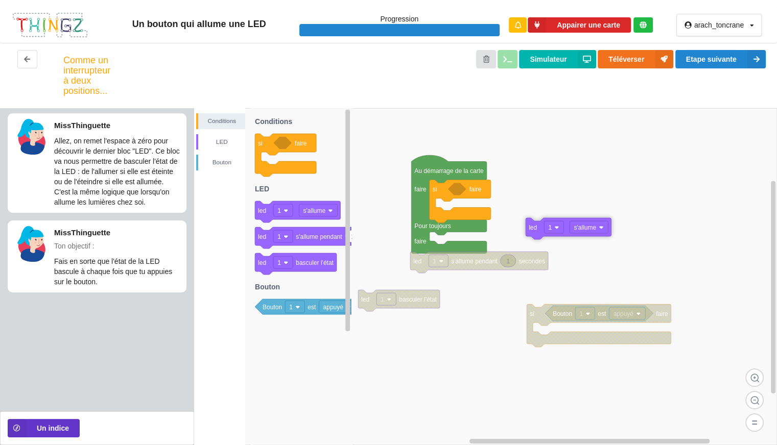
drag, startPoint x: 257, startPoint y: 217, endPoint x: 526, endPoint y: 226, distance: 268.4
click at [526, 226] on div "Conditions LED [PERSON_NAME] Au démarrage de la carte faire Pour toujours faire…" at bounding box center [485, 276] width 583 height 337
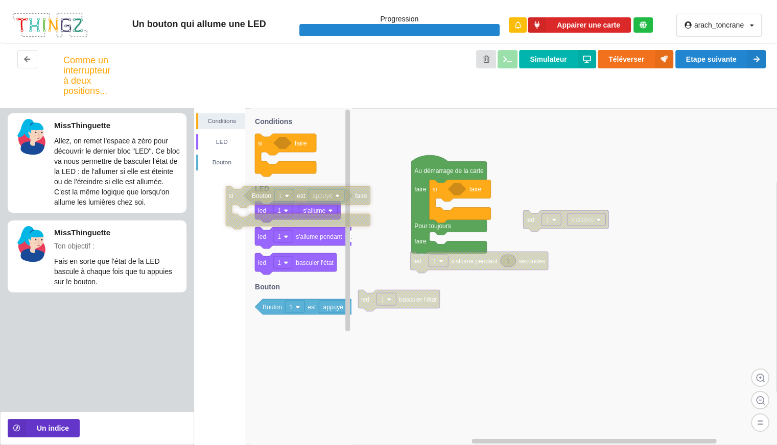
drag, startPoint x: 539, startPoint y: 315, endPoint x: 229, endPoint y: 201, distance: 330.5
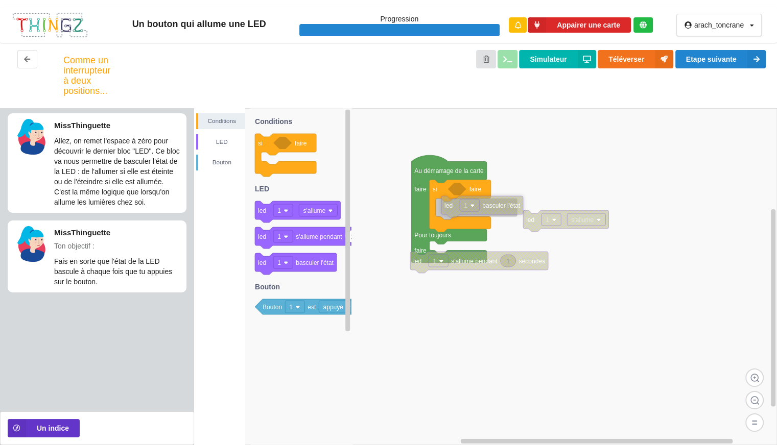
drag, startPoint x: 354, startPoint y: 281, endPoint x: 456, endPoint y: 201, distance: 129.9
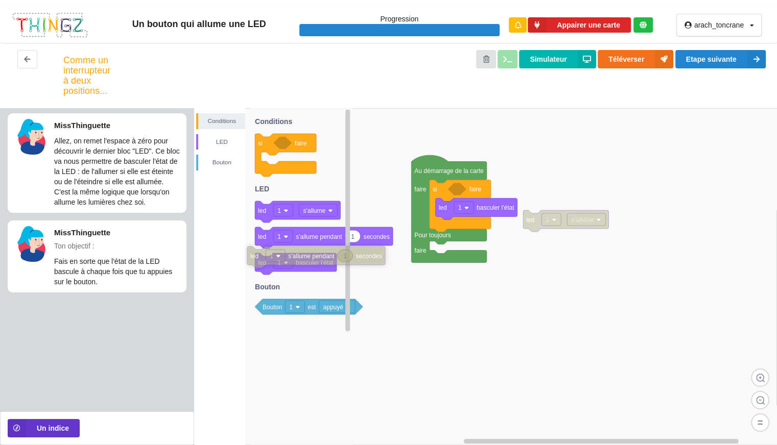
drag, startPoint x: 497, startPoint y: 262, endPoint x: 317, endPoint y: 242, distance: 181.5
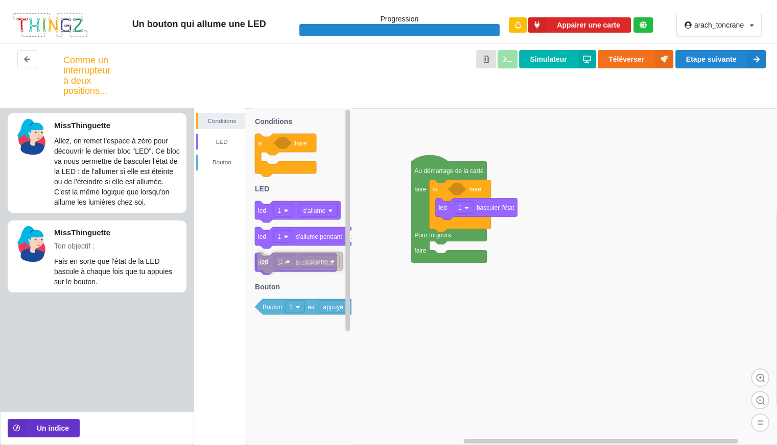
drag, startPoint x: 546, startPoint y: 224, endPoint x: 231, endPoint y: 264, distance: 317.7
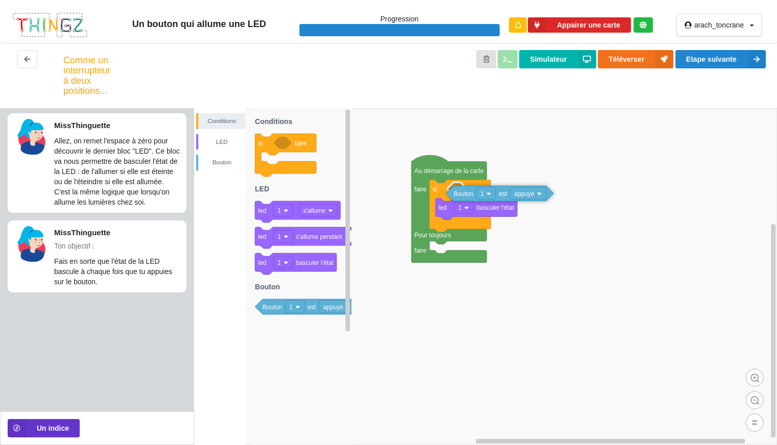
drag, startPoint x: 280, startPoint y: 309, endPoint x: 469, endPoint y: 196, distance: 220.4
click at [469, 196] on div "Conditions LED [PERSON_NAME] Au démarrage de la carte faire Pour toujours faire…" at bounding box center [485, 276] width 583 height 337
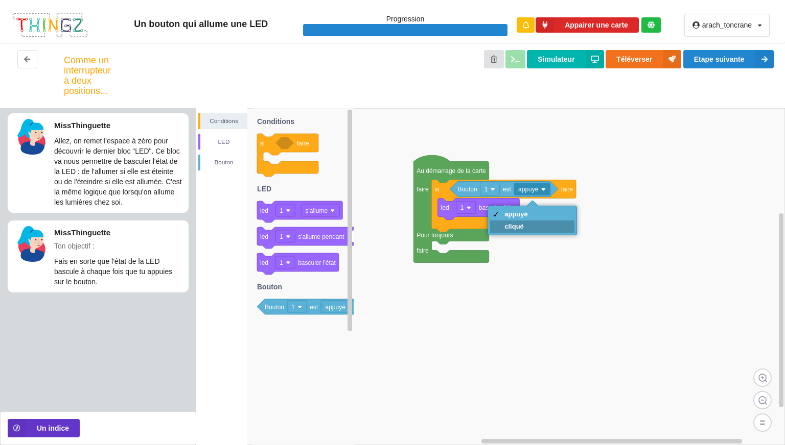
click at [517, 224] on div "cliqué" at bounding box center [515, 227] width 23 height 8
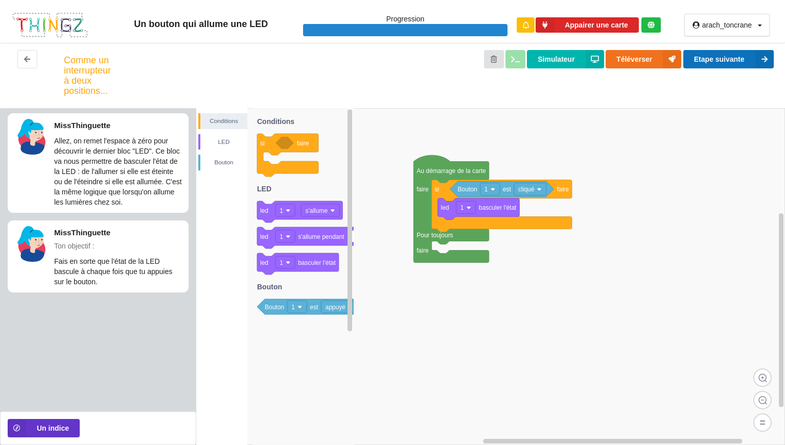
click at [717, 61] on button "Etape suivante" at bounding box center [728, 59] width 90 height 18
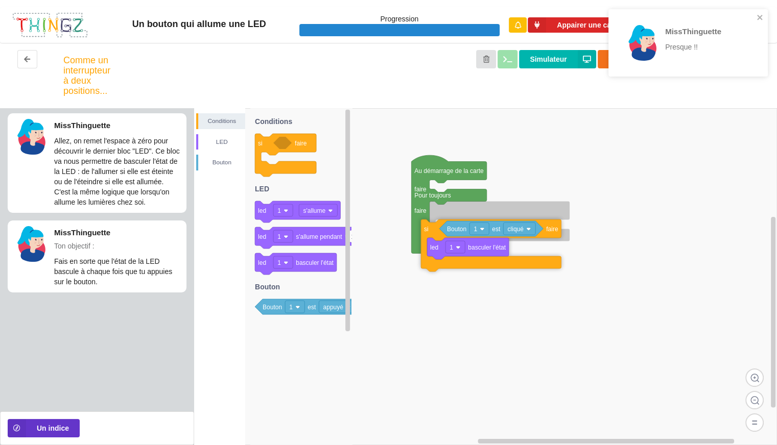
drag, startPoint x: 451, startPoint y: 195, endPoint x: 451, endPoint y: 224, distance: 29.1
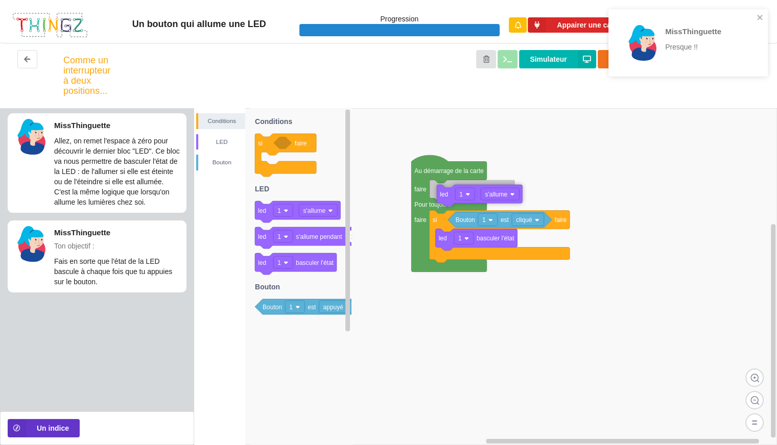
drag, startPoint x: 277, startPoint y: 212, endPoint x: 452, endPoint y: 196, distance: 176.0
click at [452, 196] on div "Conditions LED [PERSON_NAME] Au démarrage de la carte faire Pour toujours faire…" at bounding box center [485, 276] width 583 height 337
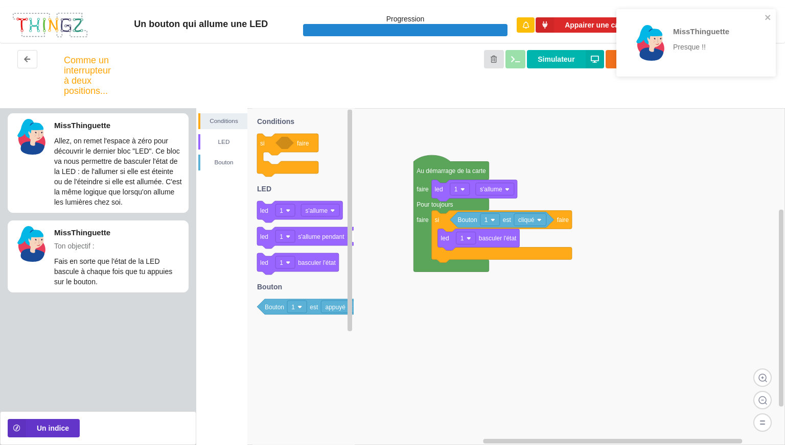
click at [773, 19] on div "MissThinguette Presque !!" at bounding box center [695, 42] width 159 height 67
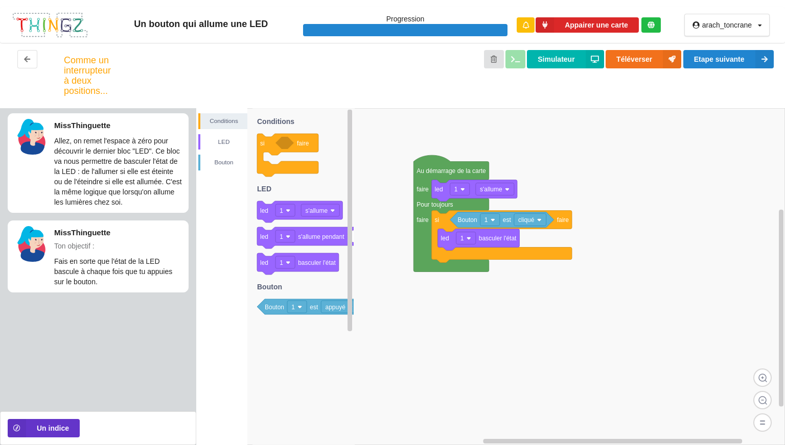
click at [756, 53] on div "MissThinguette Presque !!" at bounding box center [695, 46] width 163 height 79
click at [751, 63] on button "Etape suivante" at bounding box center [728, 59] width 90 height 18
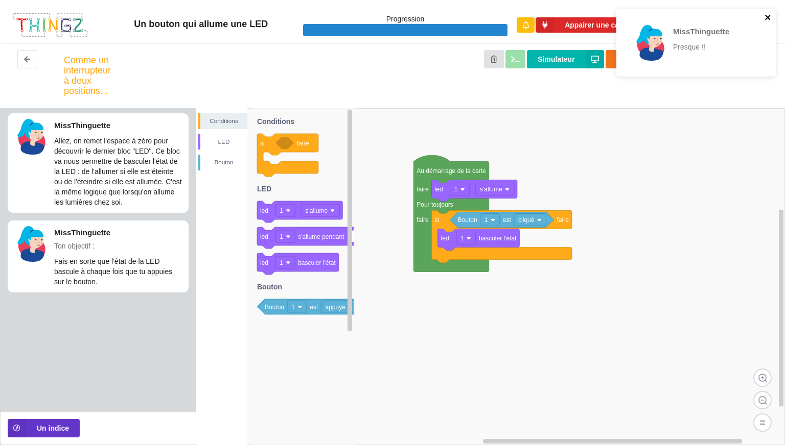
click at [767, 17] on icon "close" at bounding box center [767, 17] width 5 height 5
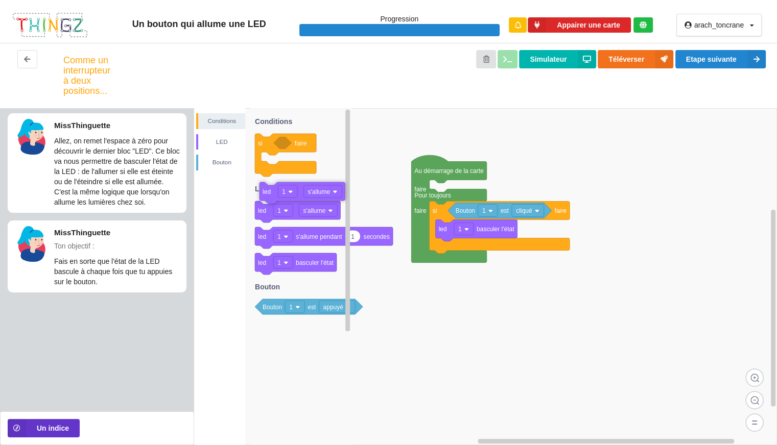
drag, startPoint x: 444, startPoint y: 197, endPoint x: 271, endPoint y: 199, distance: 173.2
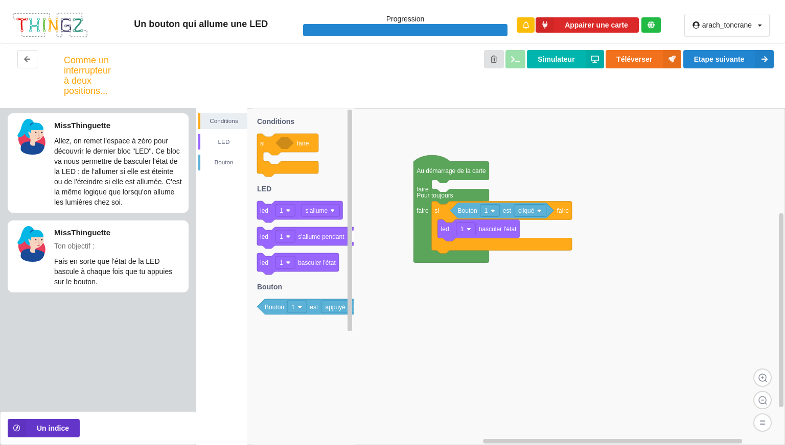
click at [750, 68] on div "Simulateur Téléverser Etape suivante" at bounding box center [440, 75] width 684 height 51
click at [745, 63] on button "Etape suivante" at bounding box center [728, 59] width 90 height 18
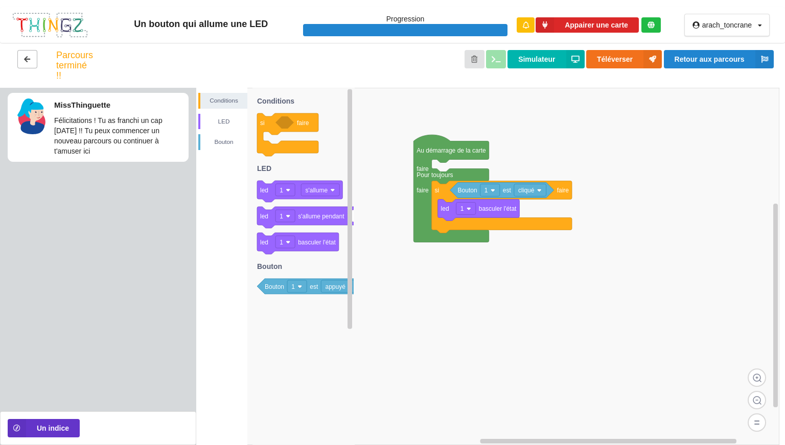
click at [19, 57] on button at bounding box center [27, 59] width 20 height 18
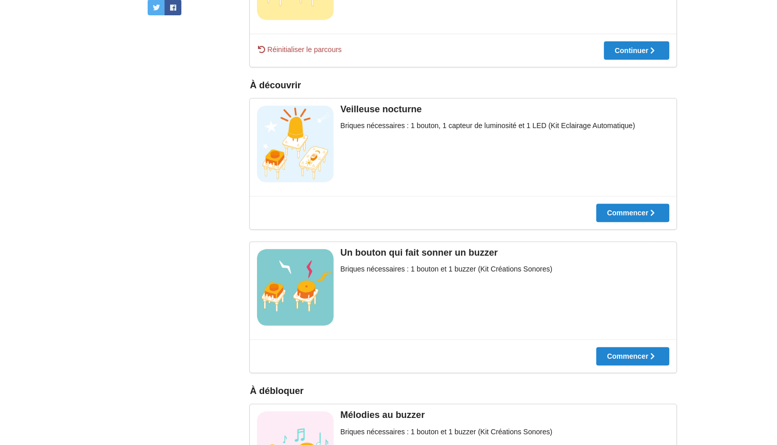
scroll to position [354, 0]
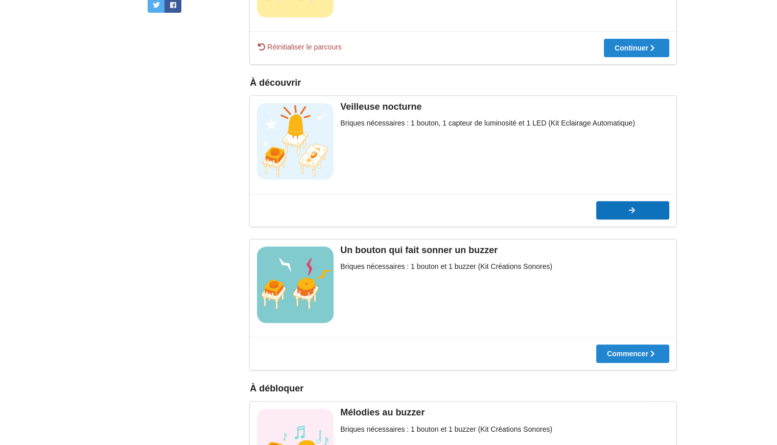
click at [617, 206] on button "Commencer" at bounding box center [632, 210] width 73 height 18
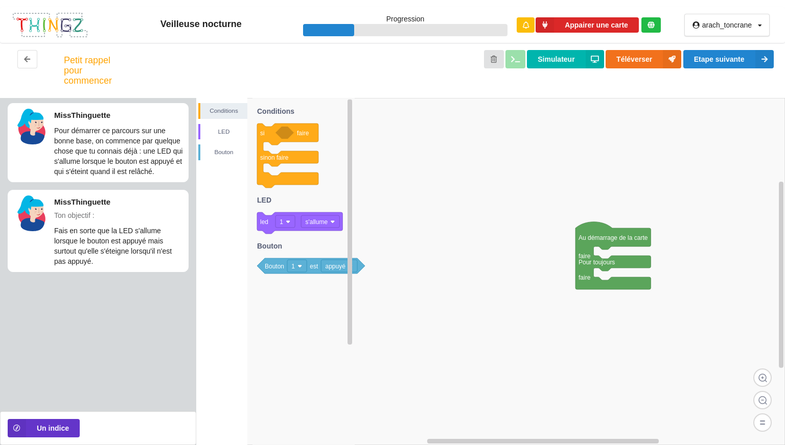
click at [331, 266] on text "appuyé" at bounding box center [335, 266] width 20 height 7
click at [328, 252] on icon at bounding box center [303, 271] width 102 height 347
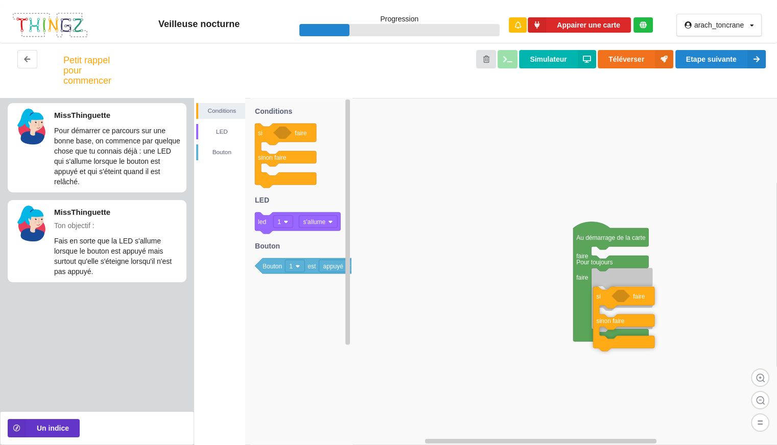
drag, startPoint x: 269, startPoint y: 135, endPoint x: 607, endPoint y: 299, distance: 375.6
click at [607, 299] on div "Conditions LED [PERSON_NAME] Au démarrage de la carte faire Pour toujours faire…" at bounding box center [485, 271] width 583 height 347
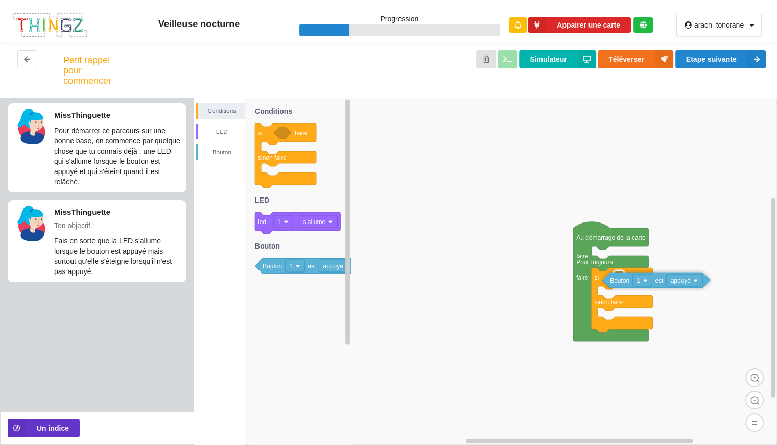
drag, startPoint x: 278, startPoint y: 264, endPoint x: 625, endPoint y: 278, distance: 347.7
click at [625, 278] on div "Conditions LED [PERSON_NAME] Au démarrage de la carte faire Pour toujours faire…" at bounding box center [485, 271] width 583 height 347
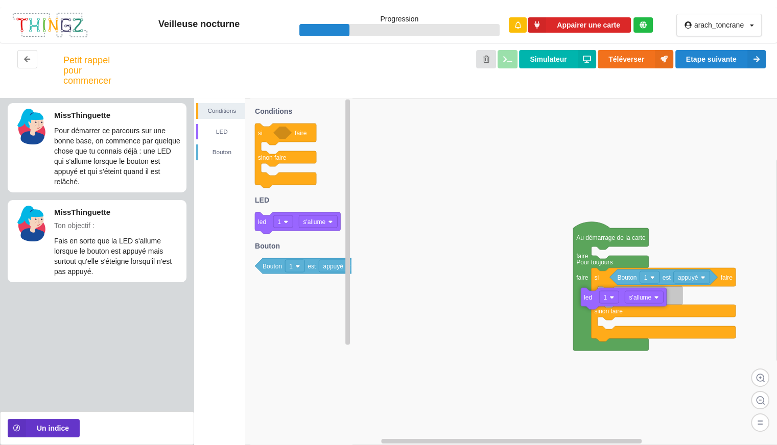
drag, startPoint x: 300, startPoint y: 228, endPoint x: 628, endPoint y: 300, distance: 336.4
click at [628, 300] on div "Conditions LED [PERSON_NAME] Au démarrage de la carte faire Pour toujours faire…" at bounding box center [485, 271] width 583 height 347
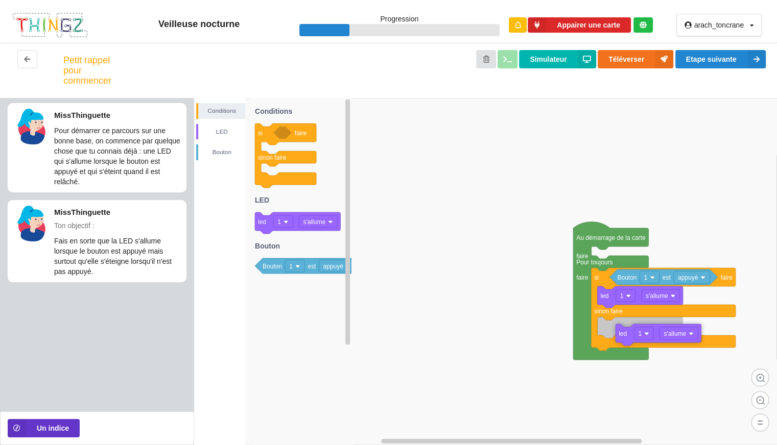
drag, startPoint x: 270, startPoint y: 224, endPoint x: 631, endPoint y: 337, distance: 378.3
click at [631, 337] on div "Conditions LED [PERSON_NAME] Au démarrage de la carte faire Pour toujours faire…" at bounding box center [485, 271] width 583 height 347
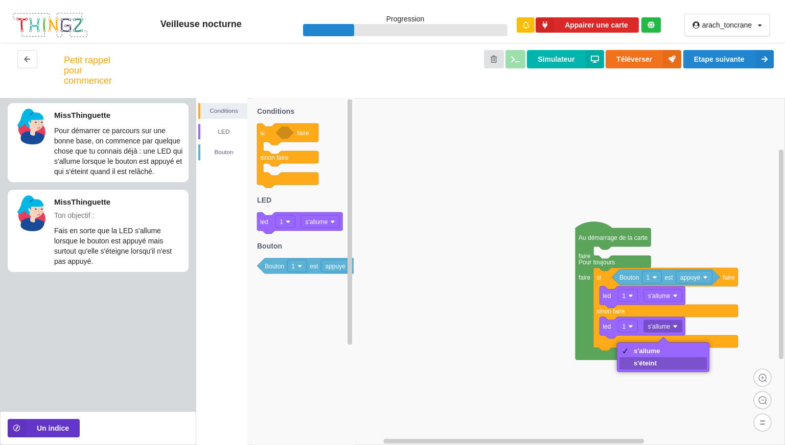
click at [632, 360] on div "s'éteint" at bounding box center [662, 364] width 87 height 12
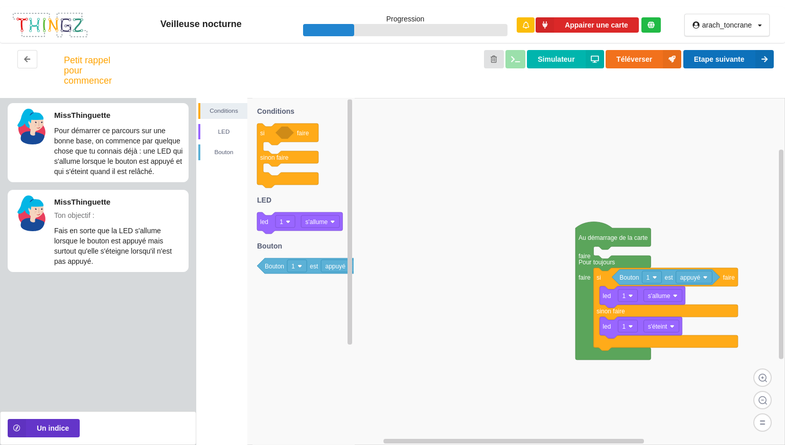
click at [755, 62] on icon at bounding box center [764, 59] width 18 height 18
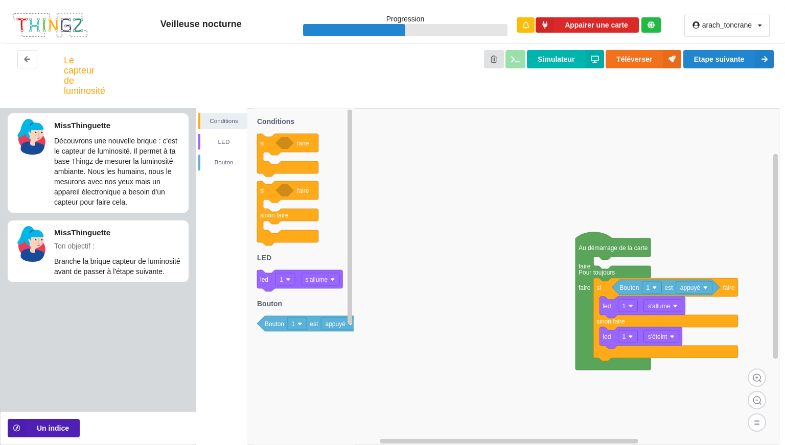
click at [65, 428] on button "Un indice" at bounding box center [44, 428] width 72 height 18
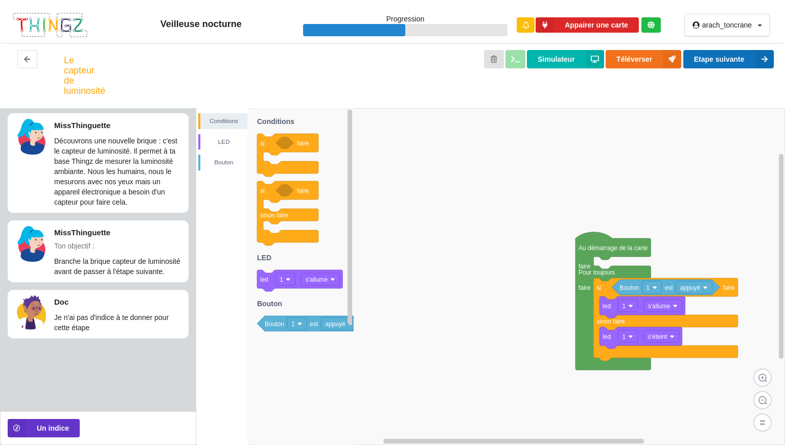
click at [735, 54] on button "Etape suivante" at bounding box center [728, 59] width 90 height 18
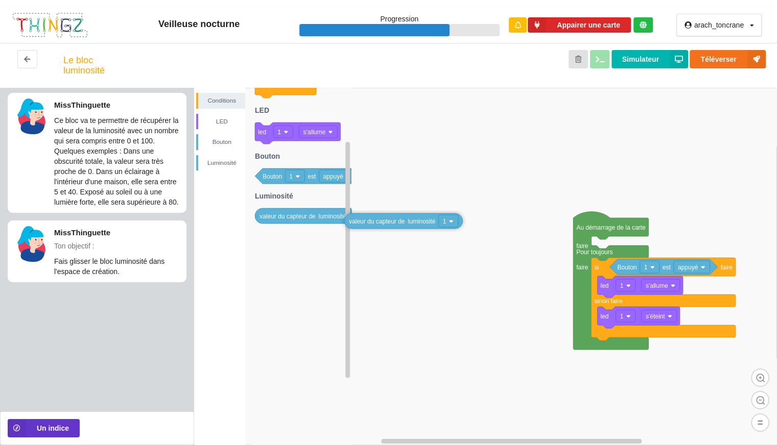
drag, startPoint x: 275, startPoint y: 217, endPoint x: 391, endPoint y: 227, distance: 116.4
click at [391, 227] on div "Conditions LED [PERSON_NAME] Au démarrage de la carte faire Pour toujours faire…" at bounding box center [485, 267] width 583 height 358
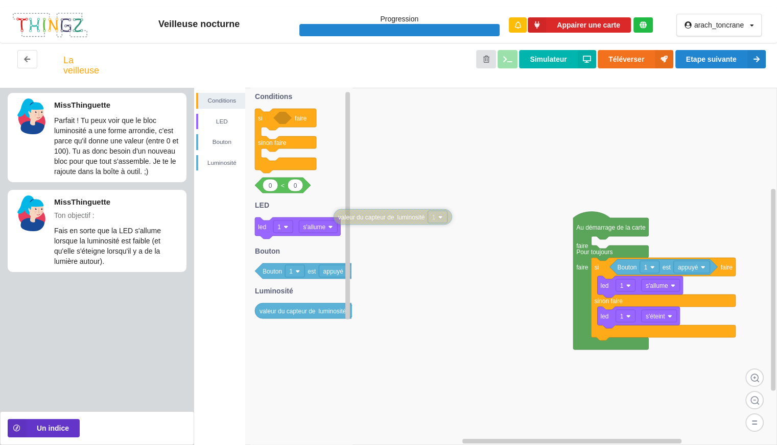
drag, startPoint x: 393, startPoint y: 224, endPoint x: 355, endPoint y: 214, distance: 40.1
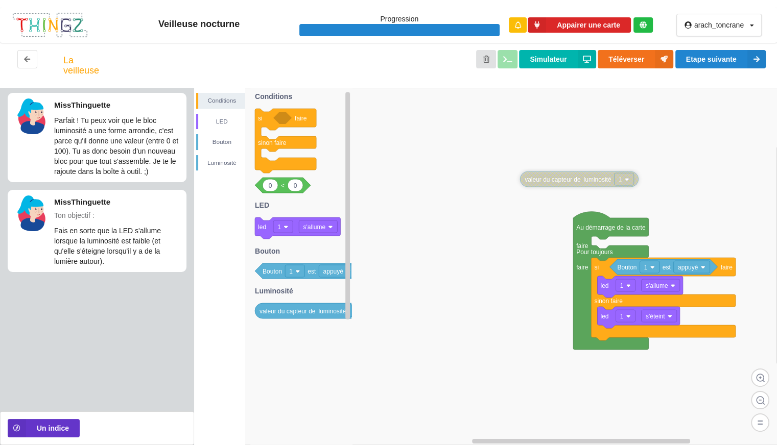
drag, startPoint x: 377, startPoint y: 220, endPoint x: 595, endPoint y: 166, distance: 224.3
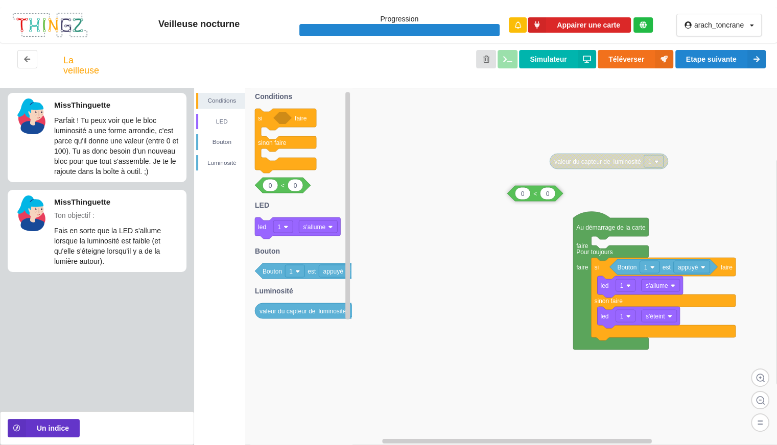
drag, startPoint x: 287, startPoint y: 186, endPoint x: 540, endPoint y: 195, distance: 253.0
click at [540, 195] on div "Conditions LED [PERSON_NAME] Au démarrage de la carte faire Pour toujours faire…" at bounding box center [485, 267] width 583 height 358
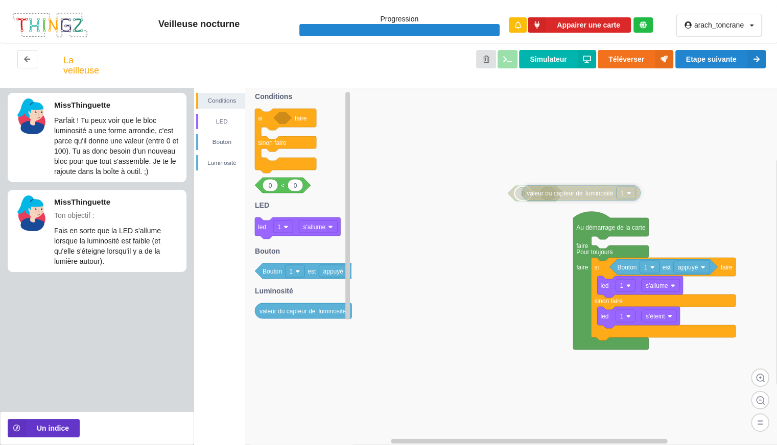
drag, startPoint x: 614, startPoint y: 162, endPoint x: 586, endPoint y: 194, distance: 41.7
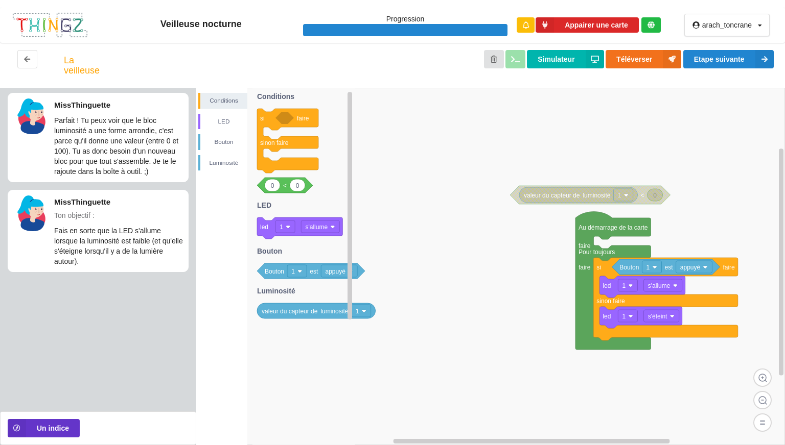
click at [291, 304] on icon at bounding box center [316, 310] width 119 height 15
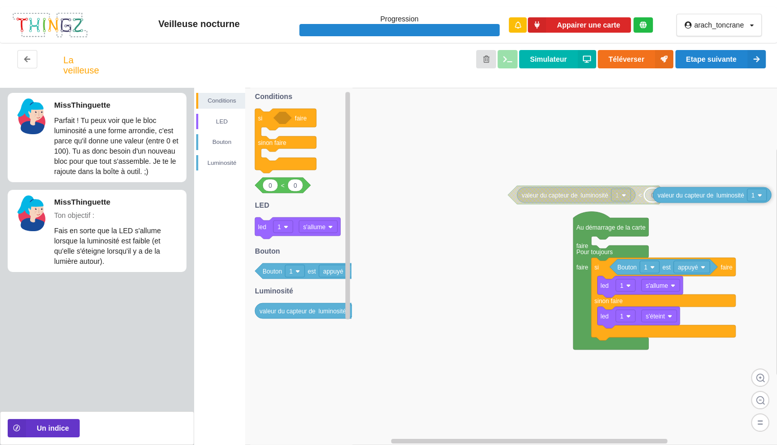
drag, startPoint x: 291, startPoint y: 313, endPoint x: 689, endPoint y: 197, distance: 414.5
click at [689, 197] on div "Conditions LED [PERSON_NAME] Au démarrage de la carte faire Pour toujours faire…" at bounding box center [485, 267] width 583 height 358
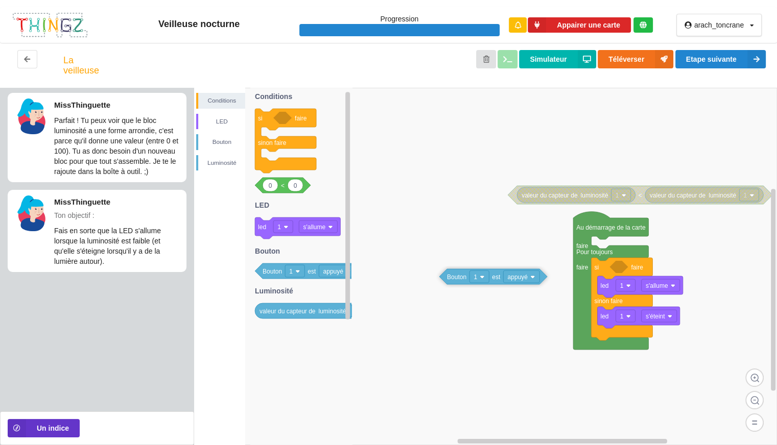
drag, startPoint x: 631, startPoint y: 272, endPoint x: 457, endPoint y: 281, distance: 175.0
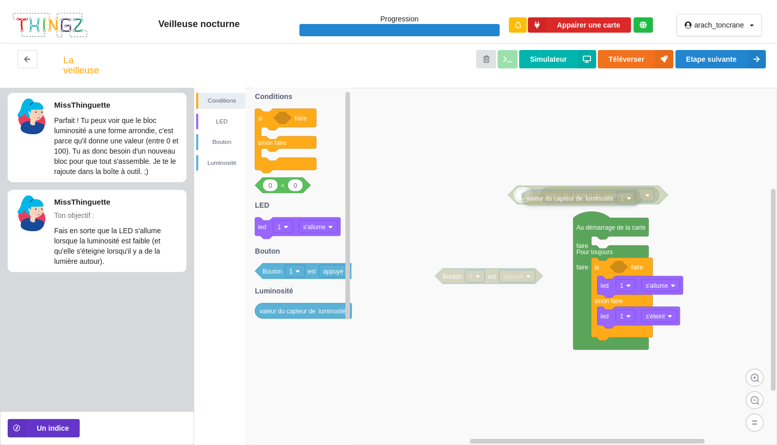
drag, startPoint x: 526, startPoint y: 196, endPoint x: 531, endPoint y: 199, distance: 6.0
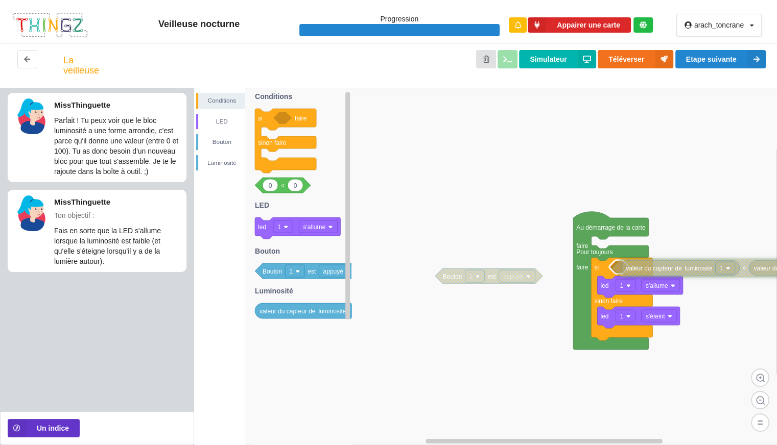
drag, startPoint x: 515, startPoint y: 199, endPoint x: 621, endPoint y: 272, distance: 128.5
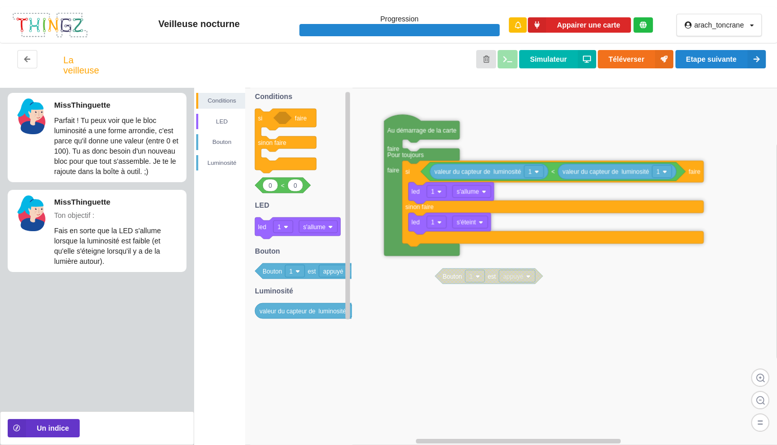
drag, startPoint x: 601, startPoint y: 223, endPoint x: 409, endPoint y: 129, distance: 213.8
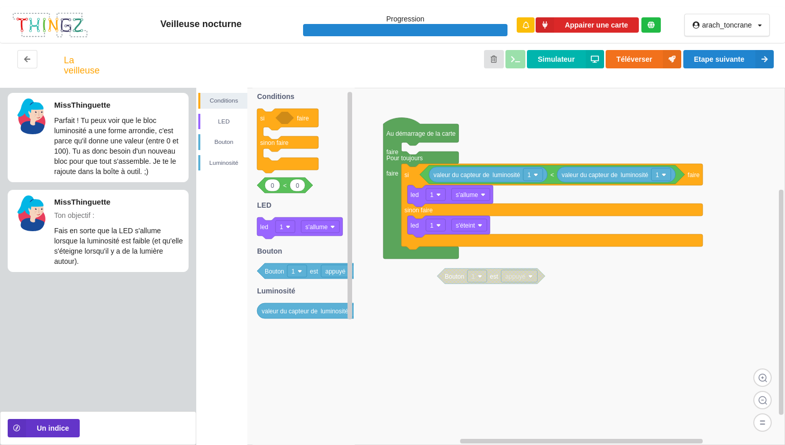
click at [679, 144] on rect at bounding box center [490, 267] width 589 height 358
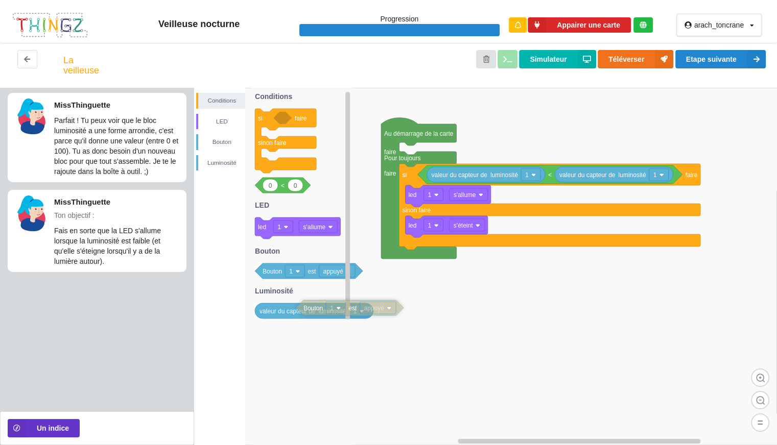
drag, startPoint x: 448, startPoint y: 279, endPoint x: 293, endPoint y: 309, distance: 158.1
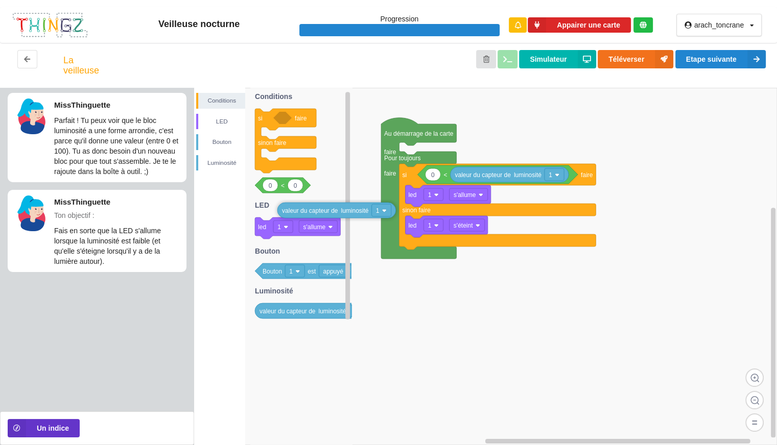
drag, startPoint x: 488, startPoint y: 176, endPoint x: 330, endPoint y: 211, distance: 162.6
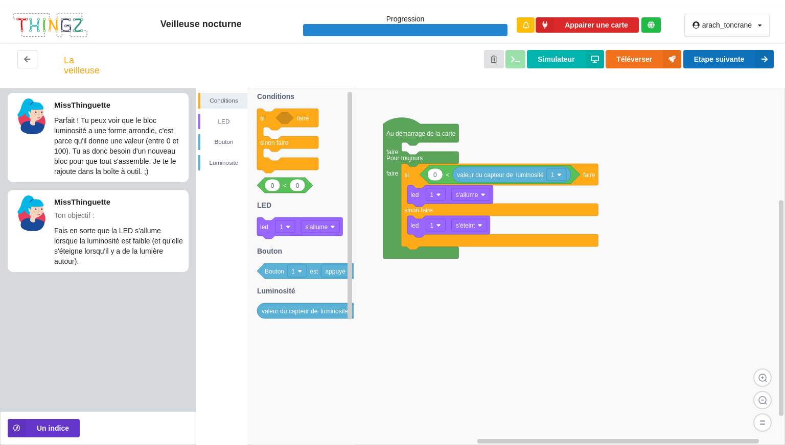
click at [738, 58] on button "Etape suivante" at bounding box center [728, 59] width 90 height 18
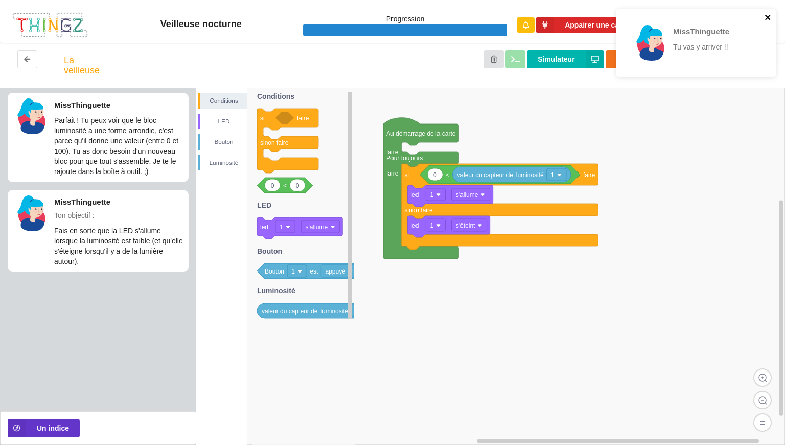
click at [770, 18] on icon "close" at bounding box center [767, 17] width 7 height 8
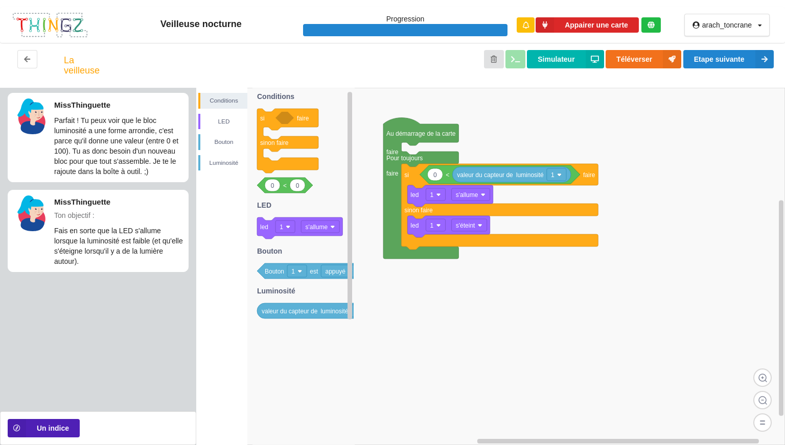
click at [72, 428] on button "Un indice" at bounding box center [44, 428] width 72 height 18
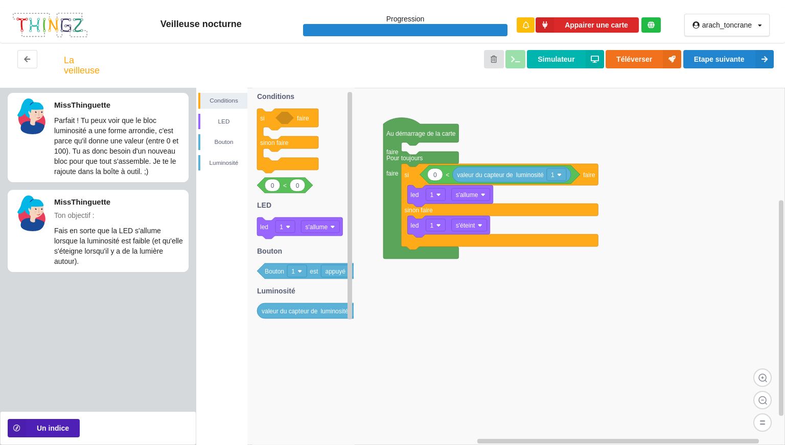
click at [72, 428] on button "Un indice" at bounding box center [44, 428] width 72 height 18
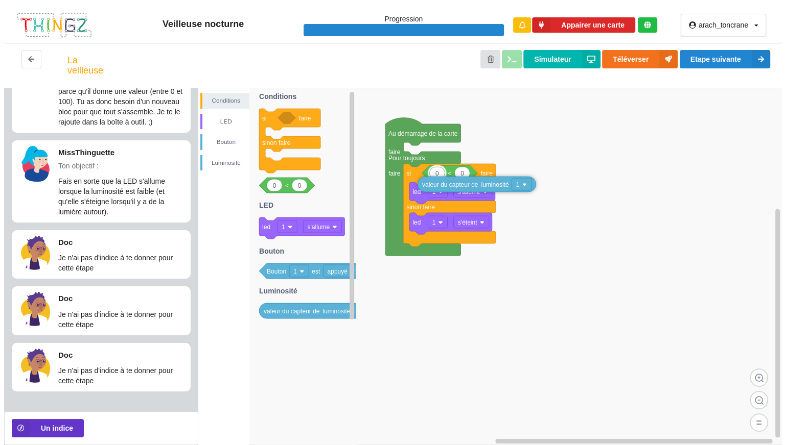
scroll to position [58, 0]
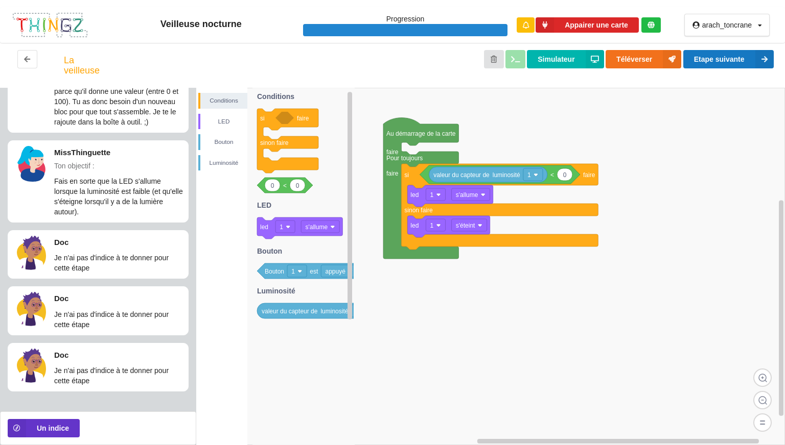
click at [701, 56] on button "Etape suivante" at bounding box center [728, 59] width 90 height 18
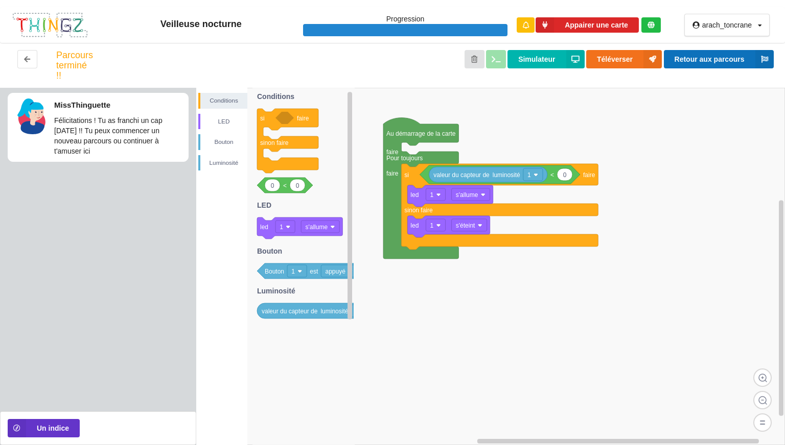
scroll to position [0, 0]
click at [25, 64] on button at bounding box center [27, 59] width 20 height 18
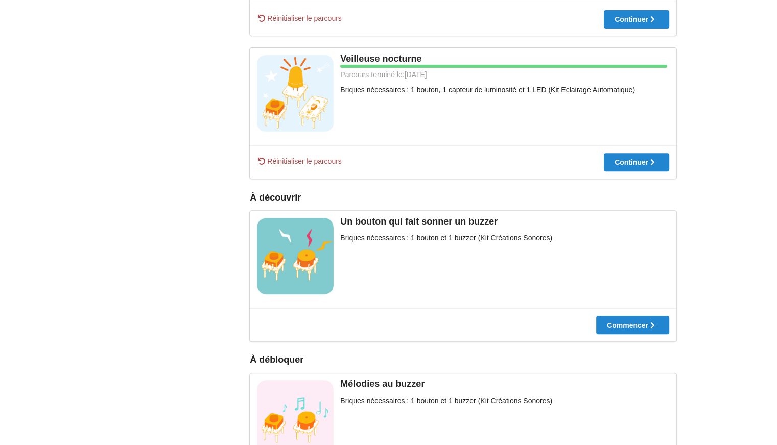
scroll to position [450, 0]
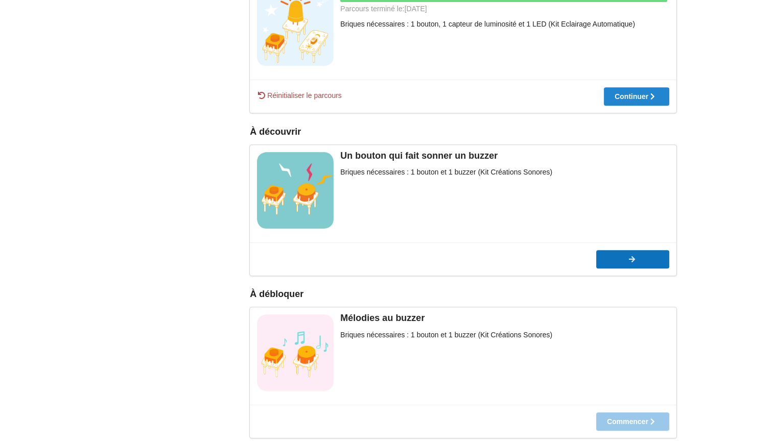
click at [620, 265] on button "Commencer" at bounding box center [632, 259] width 73 height 18
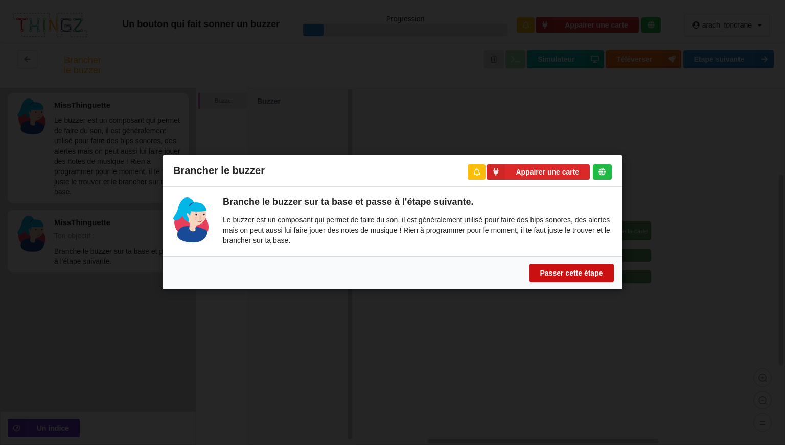
click at [571, 278] on button "Passer cette étape" at bounding box center [571, 274] width 84 height 18
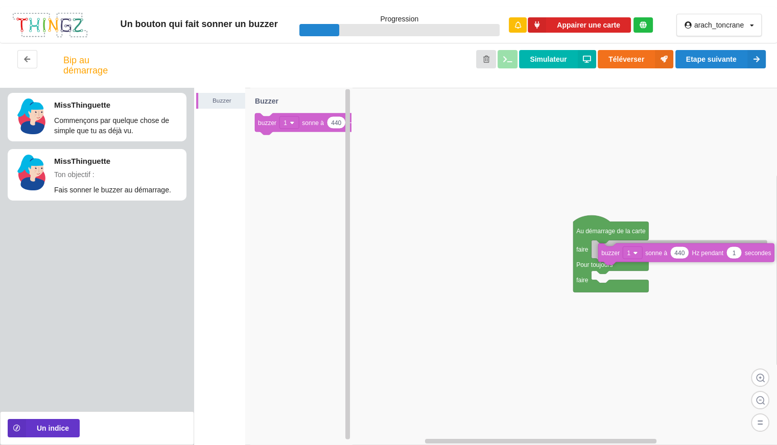
drag, startPoint x: 267, startPoint y: 126, endPoint x: 610, endPoint y: 253, distance: 365.8
click at [610, 253] on div "Buzzer Au démarrage de la carte faire Pour toujours faire 440 1 buzzer 1 sonne …" at bounding box center [485, 267] width 583 height 358
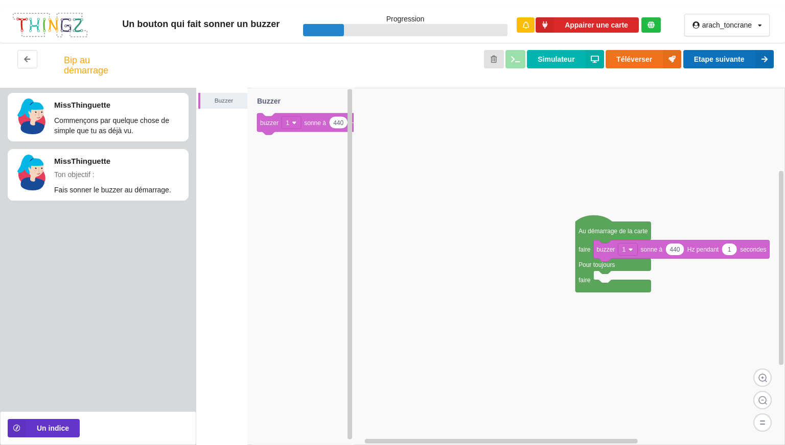
click at [746, 56] on button "Etape suivante" at bounding box center [728, 59] width 90 height 18
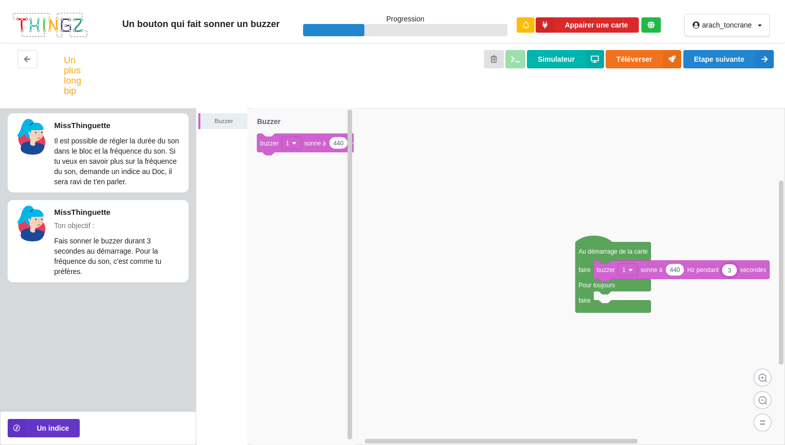
type input "3"
click at [749, 56] on button "Etape suivante" at bounding box center [728, 59] width 90 height 18
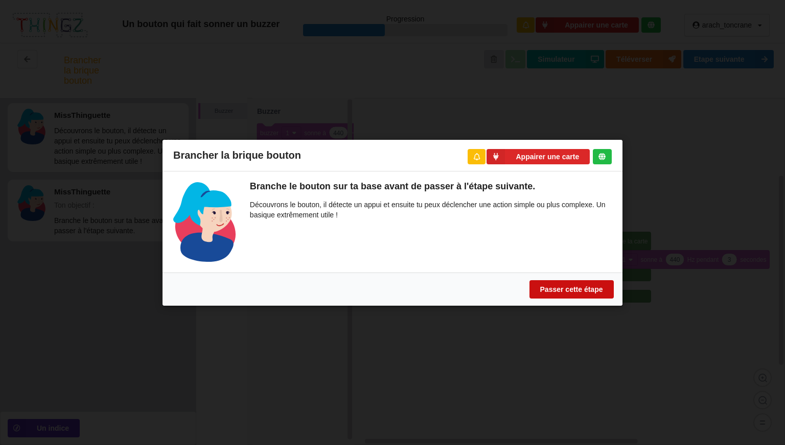
click at [558, 287] on button "Passer cette étape" at bounding box center [571, 289] width 84 height 18
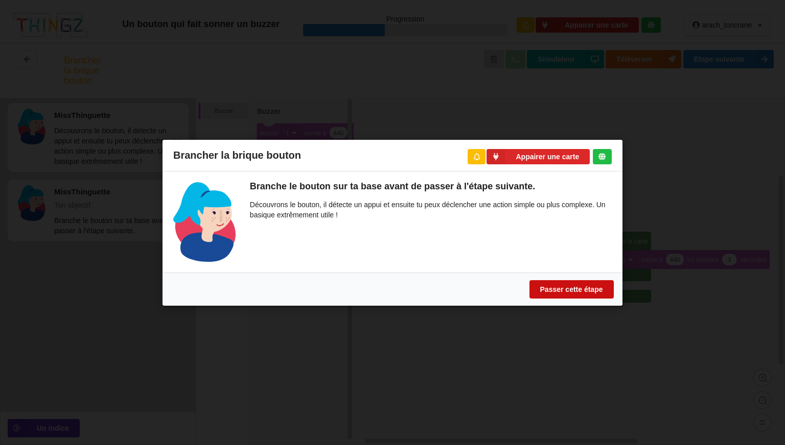
click at [558, 287] on button "Passer cette étape" at bounding box center [571, 289] width 84 height 18
drag, startPoint x: 558, startPoint y: 287, endPoint x: 567, endPoint y: 301, distance: 16.9
click at [567, 301] on div "Passer cette étape" at bounding box center [392, 288] width 460 height 33
click at [570, 289] on button "Passer cette étape" at bounding box center [571, 289] width 84 height 18
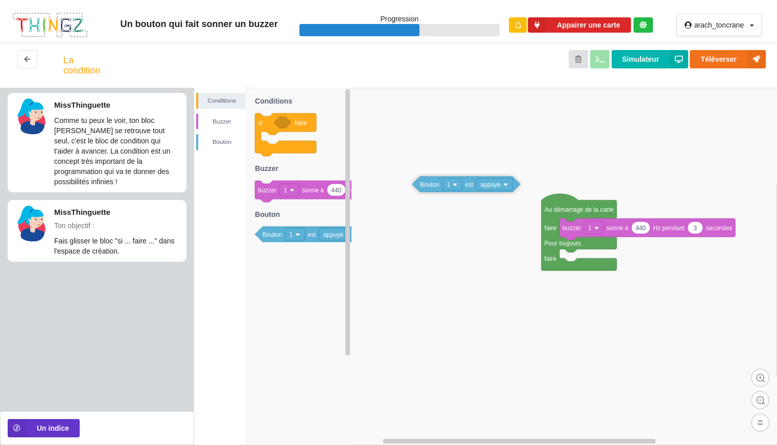
drag, startPoint x: 310, startPoint y: 242, endPoint x: 471, endPoint y: 191, distance: 168.7
click at [471, 191] on div "Conditions [PERSON_NAME] Au démarrage de la carte faire Pour toujours faire 440…" at bounding box center [485, 267] width 583 height 358
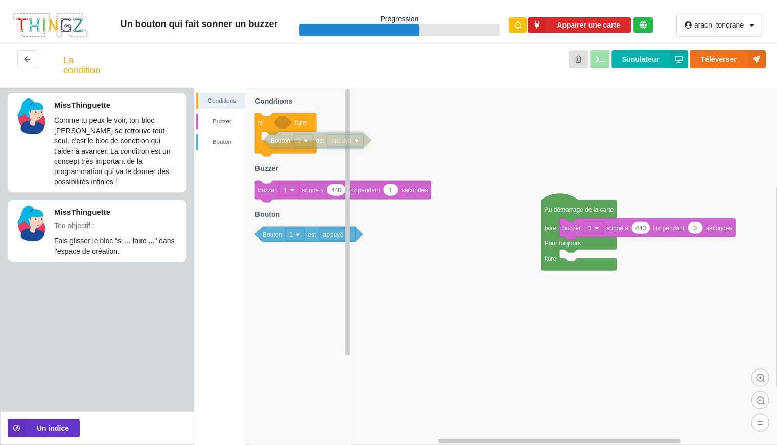
drag, startPoint x: 430, startPoint y: 190, endPoint x: 255, endPoint y: 152, distance: 178.6
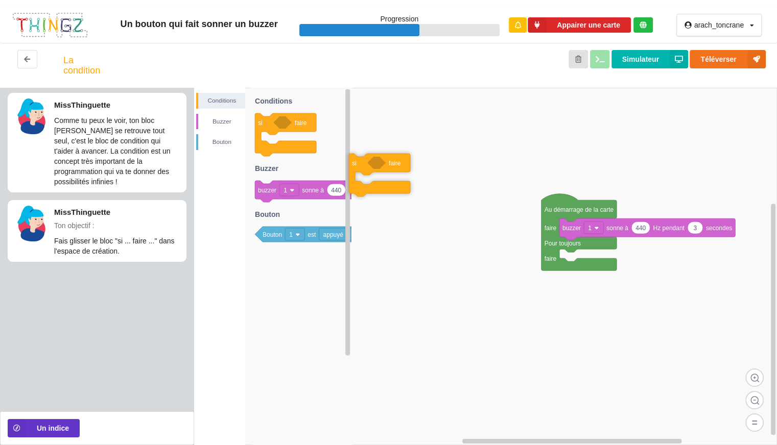
drag, startPoint x: 266, startPoint y: 130, endPoint x: 403, endPoint y: 184, distance: 147.4
click at [403, 184] on div "Conditions [PERSON_NAME] Au démarrage de la carte faire Pour toujours faire 440…" at bounding box center [485, 267] width 583 height 358
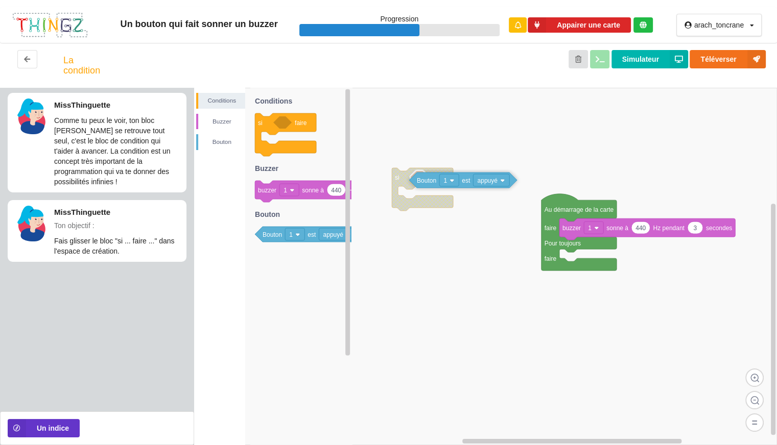
drag, startPoint x: 278, startPoint y: 242, endPoint x: 433, endPoint y: 186, distance: 164.8
click at [433, 186] on div "Conditions [PERSON_NAME] Au démarrage de la carte faire Pour toujours faire 440…" at bounding box center [485, 267] width 583 height 358
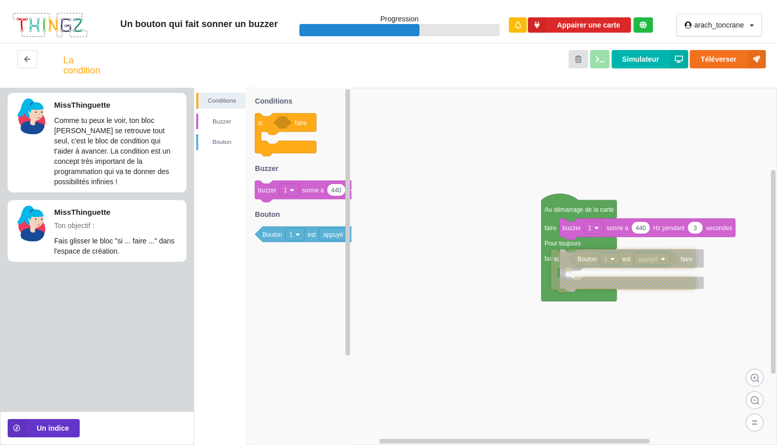
drag, startPoint x: 398, startPoint y: 187, endPoint x: 558, endPoint y: 268, distance: 179.1
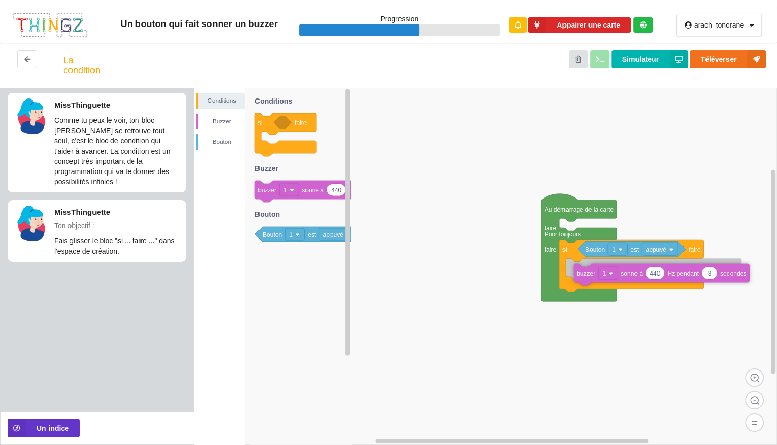
drag, startPoint x: 570, startPoint y: 233, endPoint x: 584, endPoint y: 276, distance: 45.2
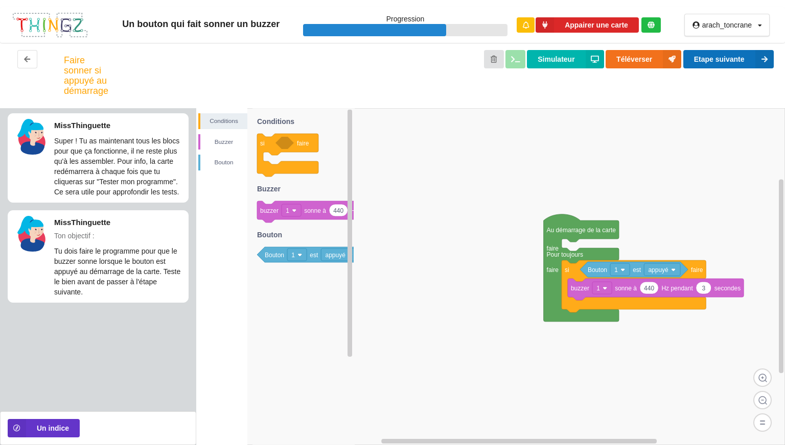
click at [760, 60] on icon at bounding box center [764, 59] width 18 height 18
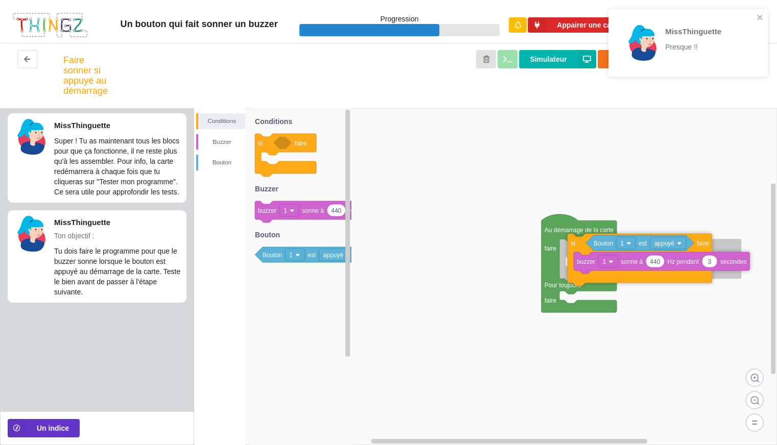
drag, startPoint x: 567, startPoint y: 278, endPoint x: 575, endPoint y: 252, distance: 27.8
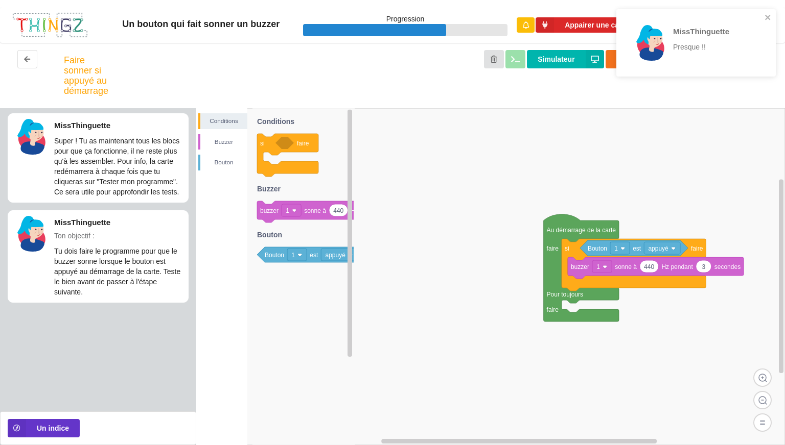
click at [763, 13] on div "MissThinguette Presque !!" at bounding box center [692, 42] width 144 height 59
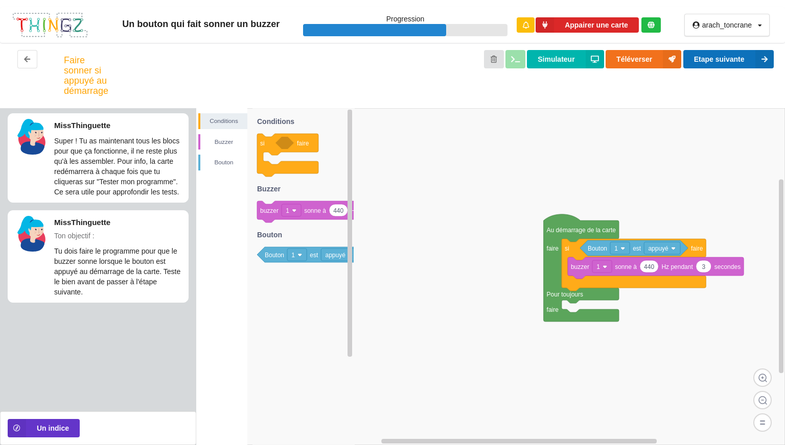
click at [731, 51] on button "Etape suivante" at bounding box center [728, 59] width 90 height 18
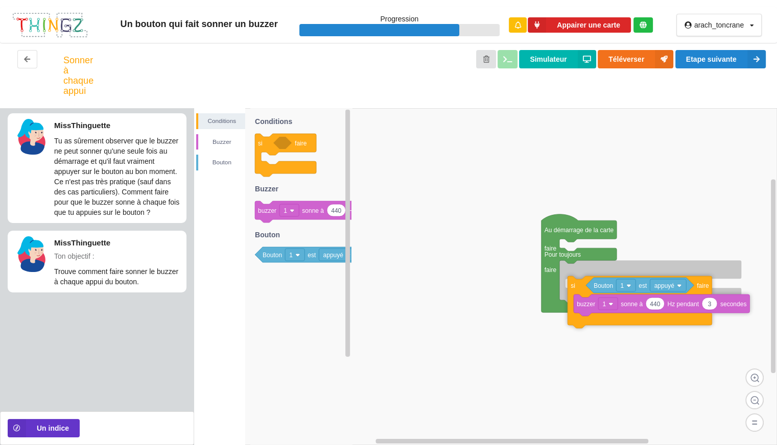
drag, startPoint x: 573, startPoint y: 247, endPoint x: 581, endPoint y: 280, distance: 34.7
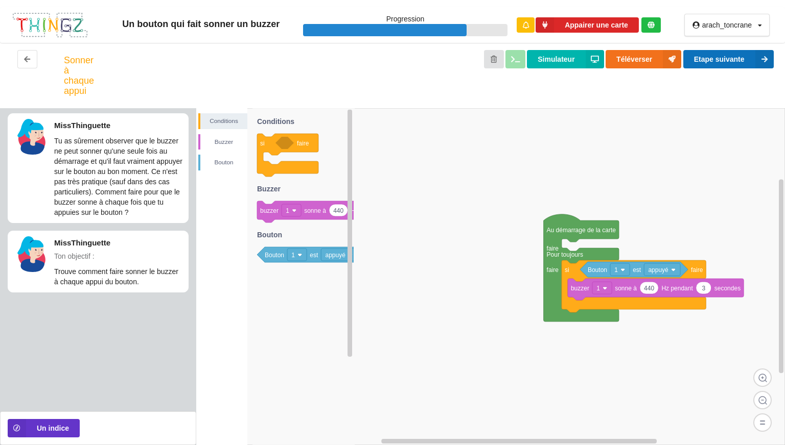
click at [755, 59] on icon at bounding box center [764, 59] width 18 height 18
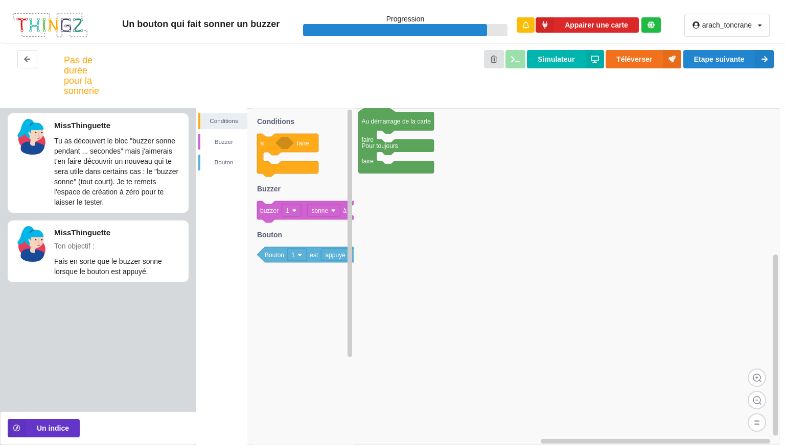
click at [545, 205] on rect at bounding box center [487, 276] width 583 height 337
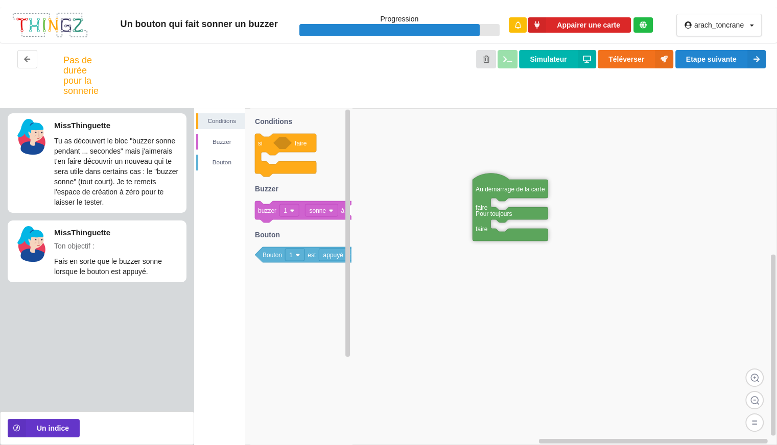
drag, startPoint x: 391, startPoint y: 121, endPoint x: 507, endPoint y: 189, distance: 134.1
